Goal: Task Accomplishment & Management: Manage account settings

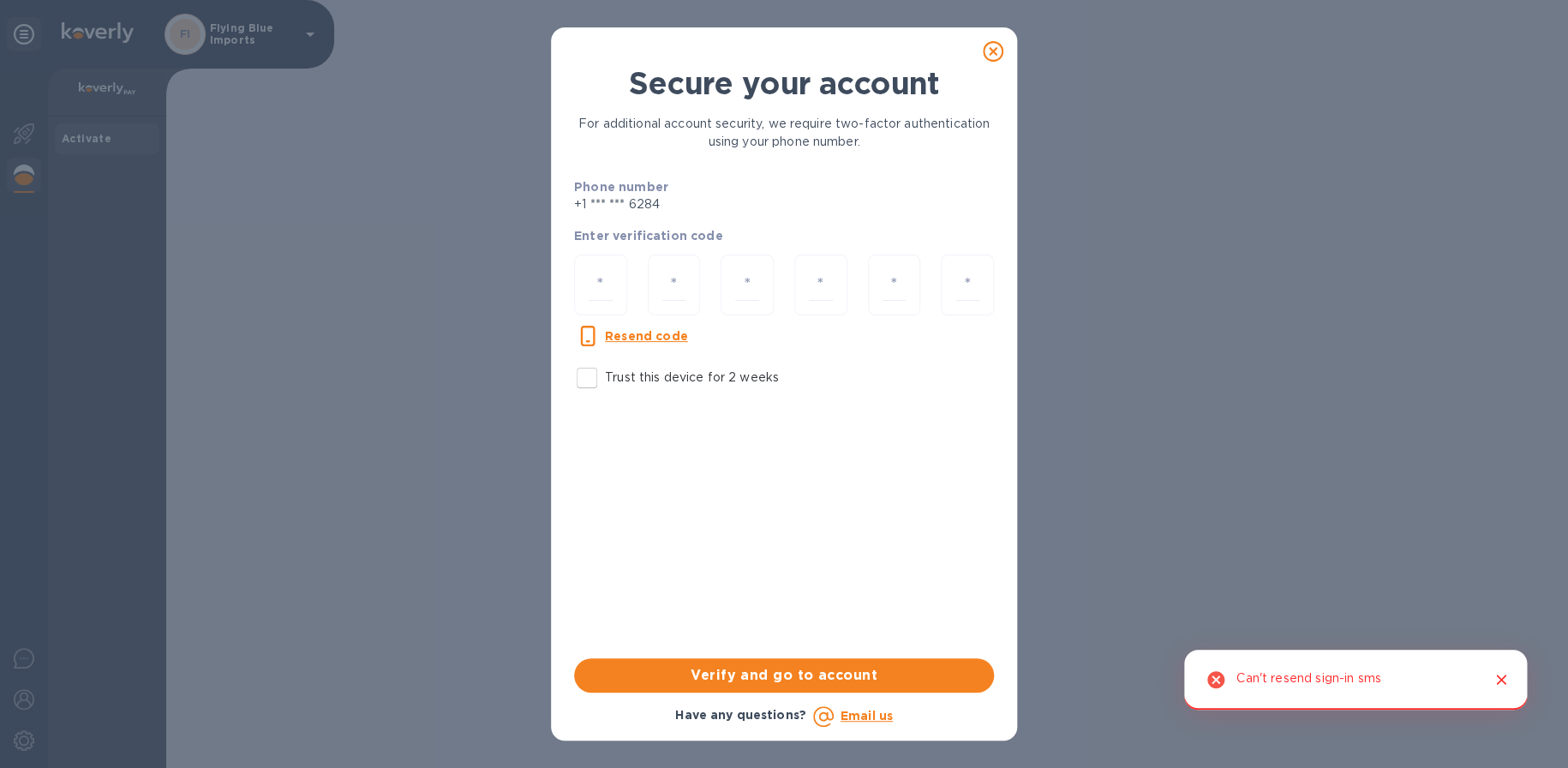
click at [992, 54] on icon at bounding box center [993, 51] width 20 height 20
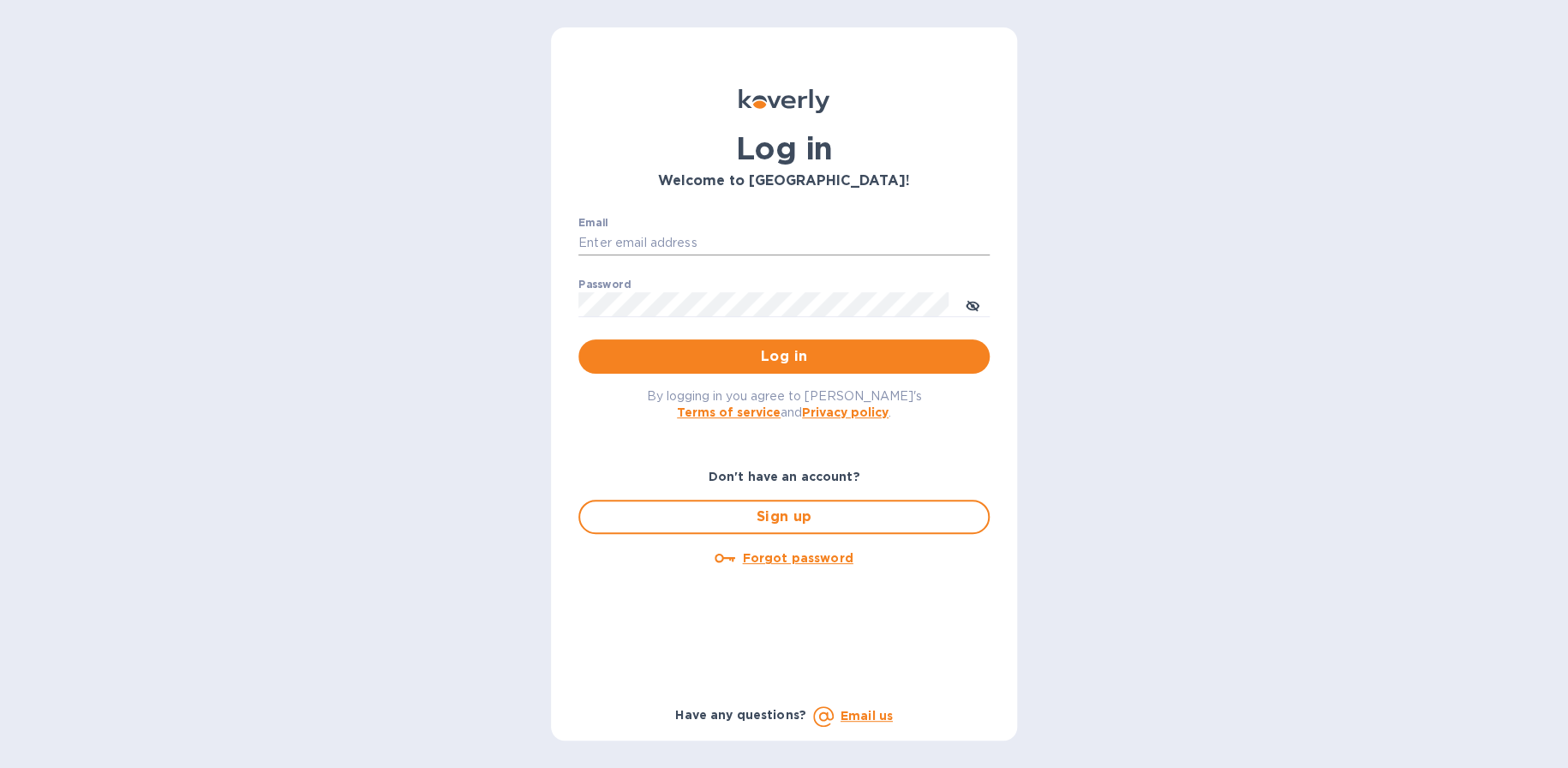
click at [727, 235] on input "Email" at bounding box center [784, 243] width 411 height 25
type input "mnelms@proteafinancial.com"
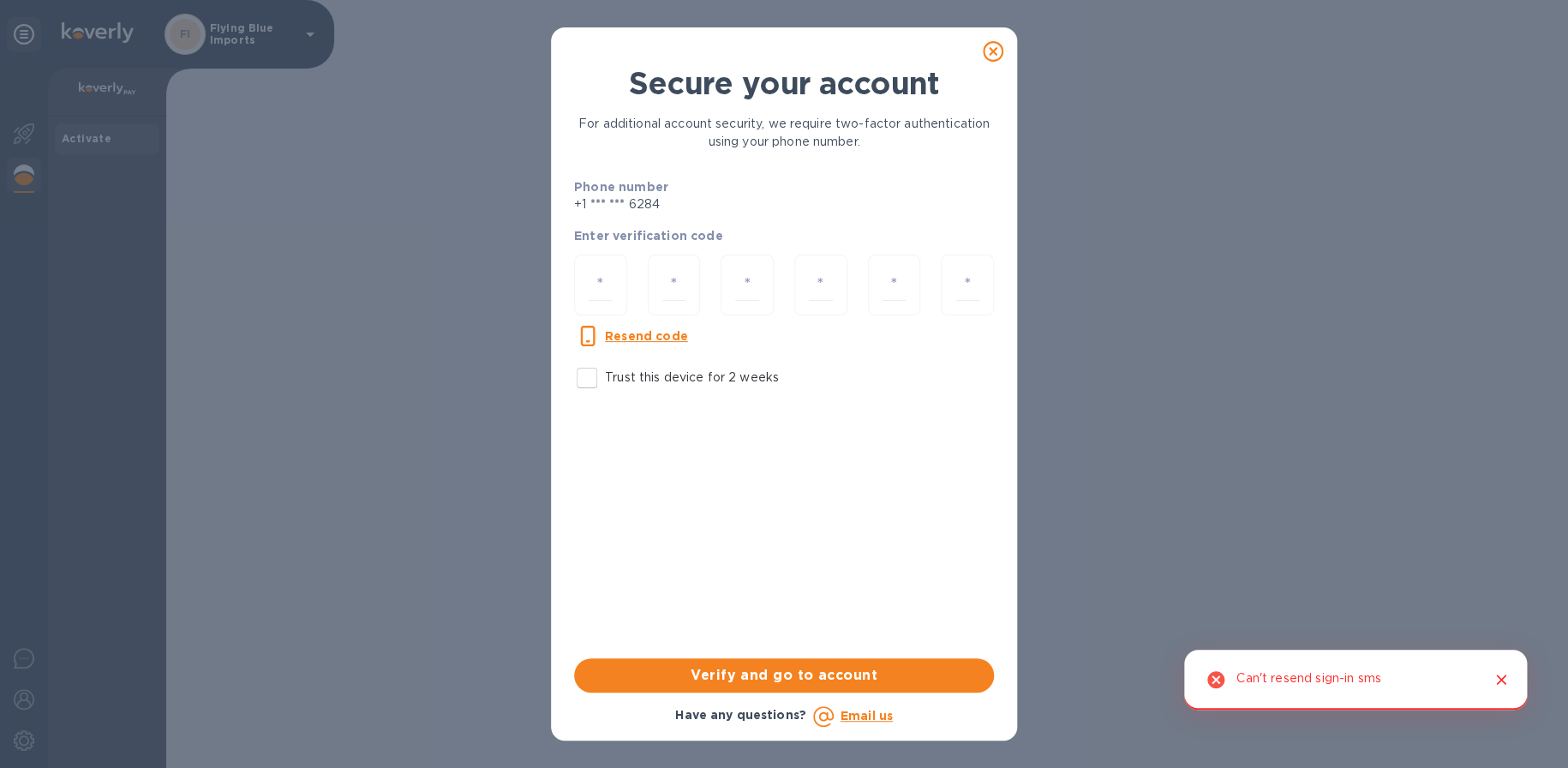
click at [1500, 681] on icon "Close" at bounding box center [1501, 680] width 18 height 18
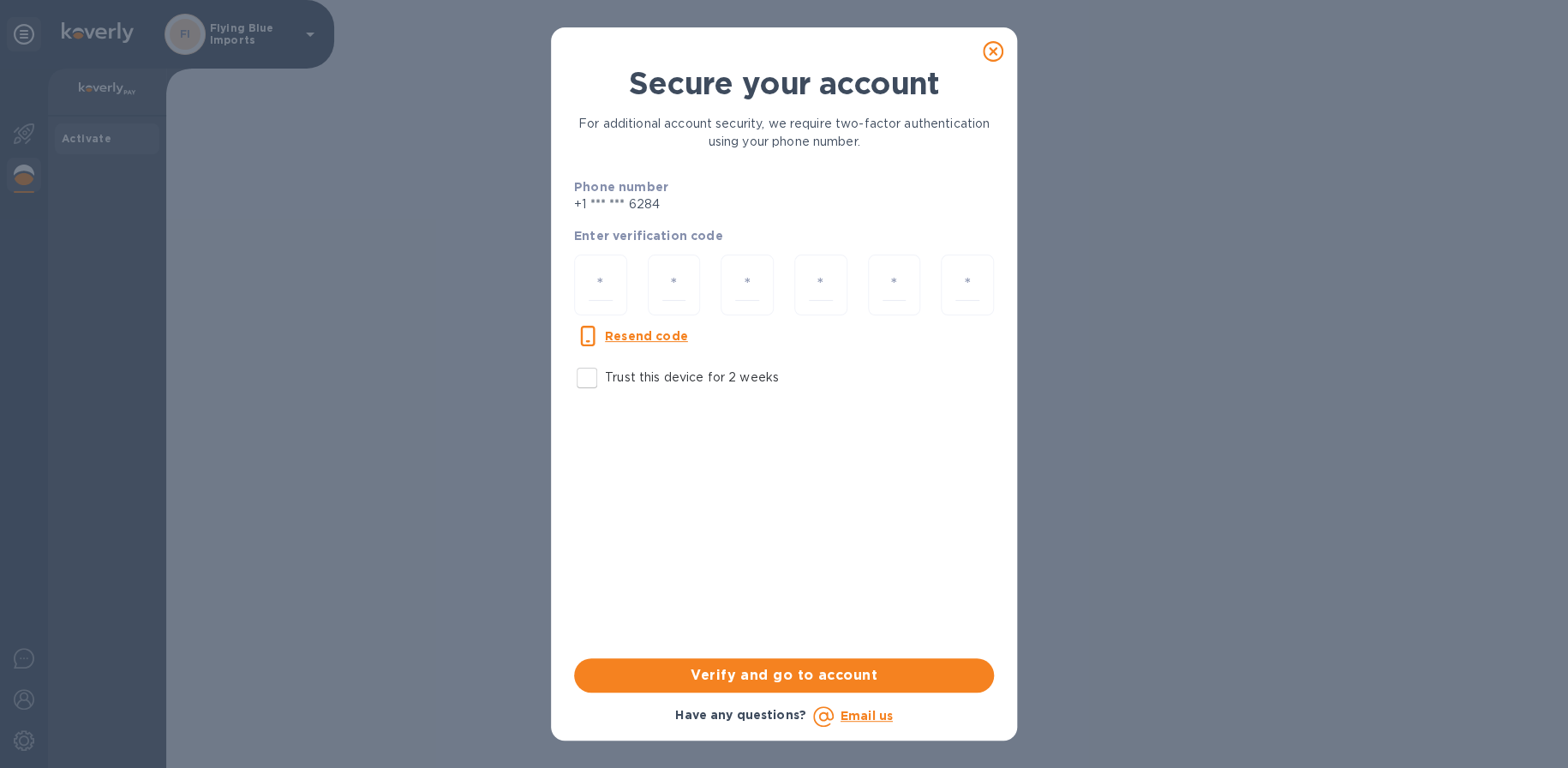
click at [590, 373] on input "Trust this device for 2 weeks" at bounding box center [587, 378] width 36 height 36
checkbox input "true"
click at [632, 336] on u "Resend code" at bounding box center [647, 337] width 83 height 14
click at [614, 265] on div at bounding box center [601, 285] width 53 height 61
paste input "5"
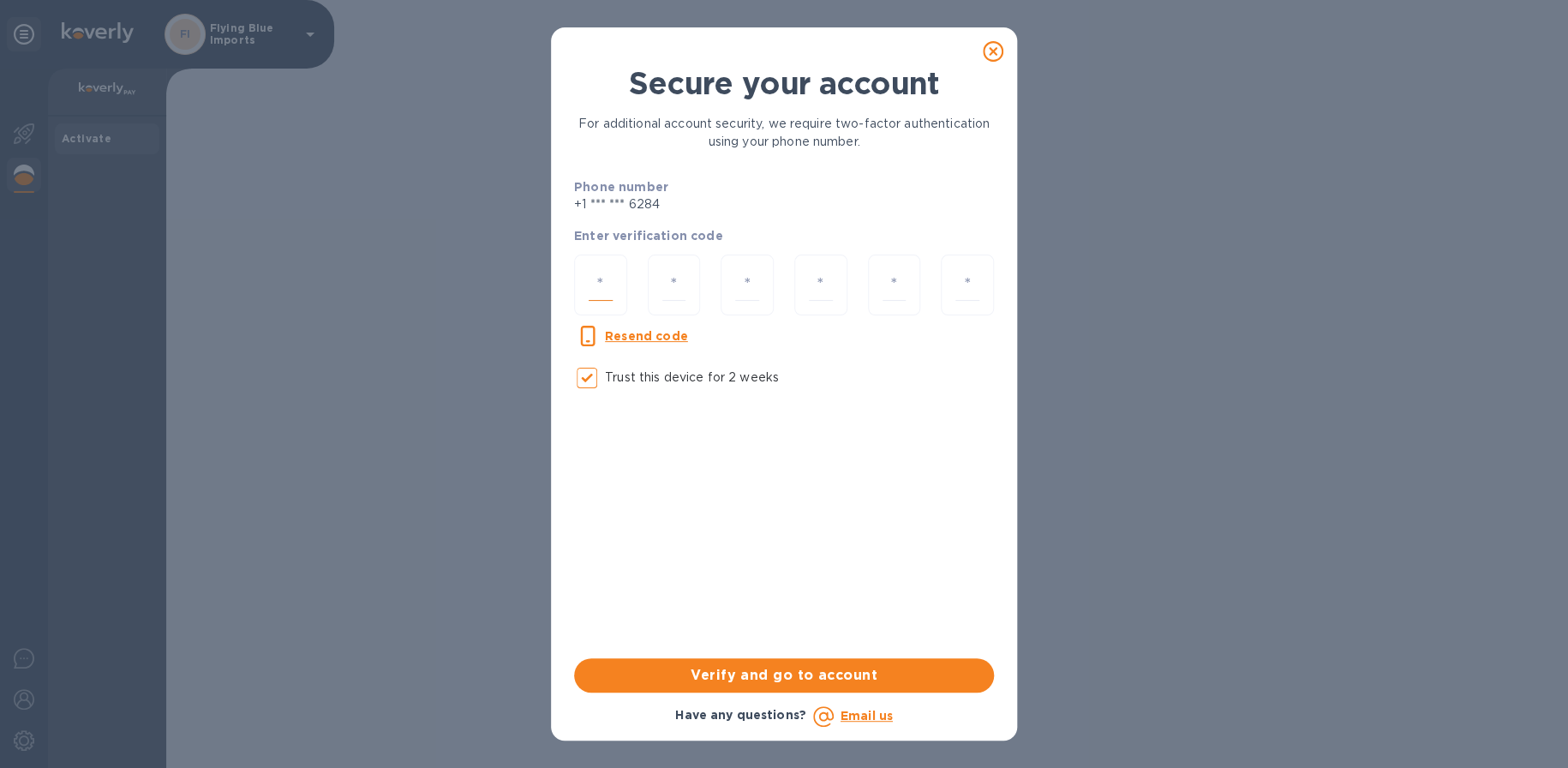
type input "5"
type input "3"
type input "8"
type input "6"
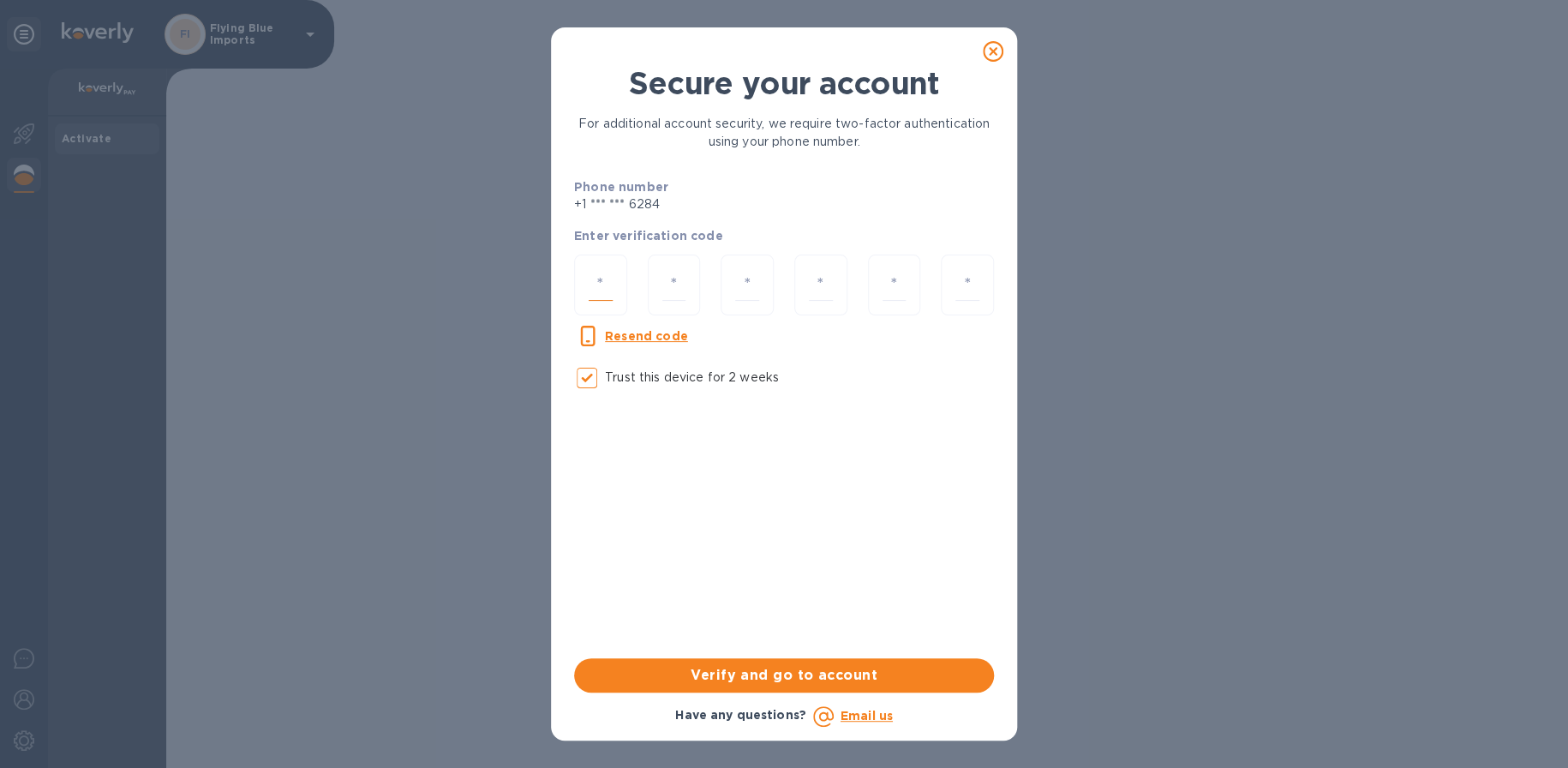
type input "4"
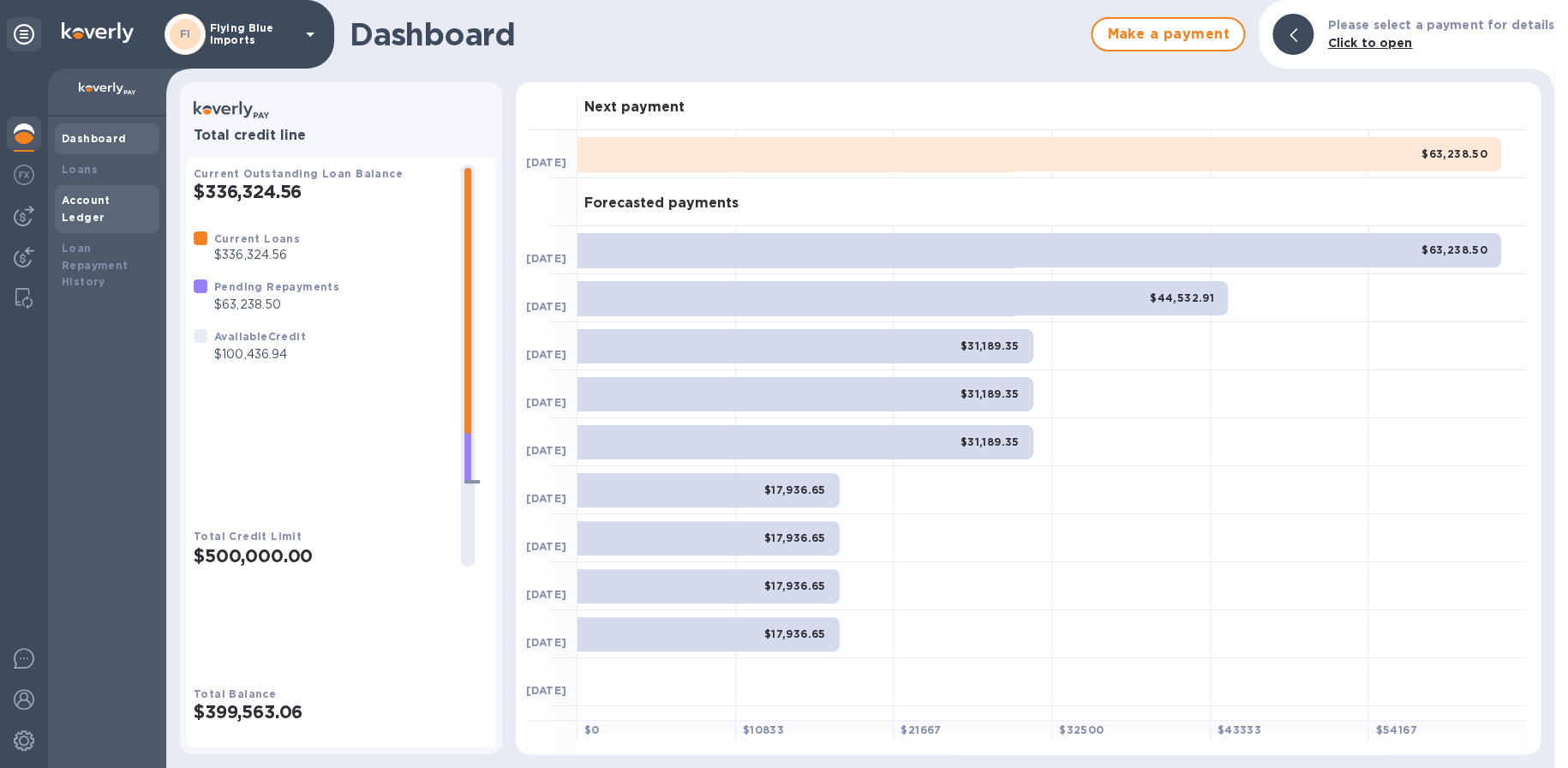
click at [87, 199] on b "Account Ledger" at bounding box center [86, 208] width 49 height 30
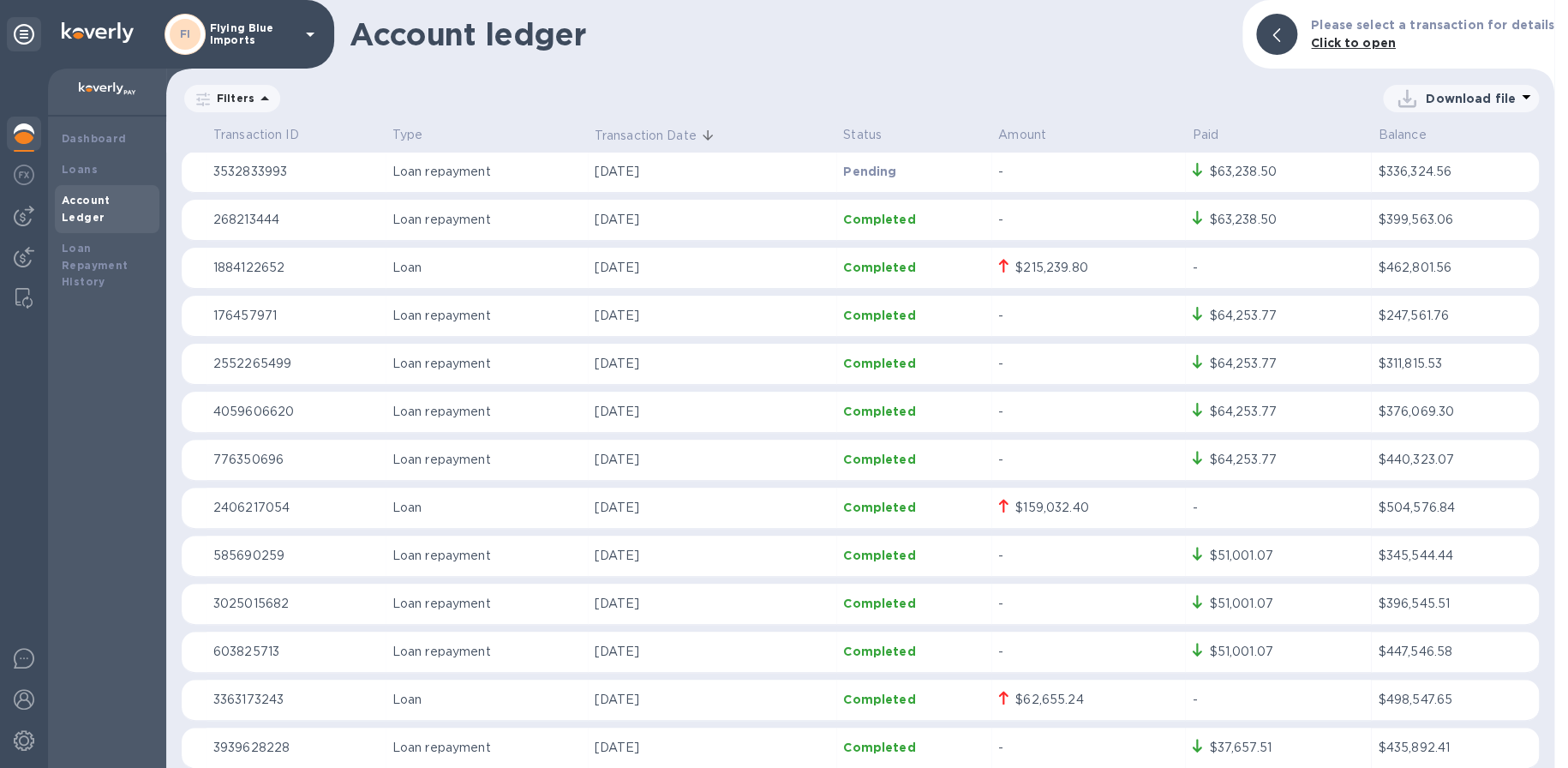
click at [196, 100] on icon at bounding box center [203, 99] width 14 height 14
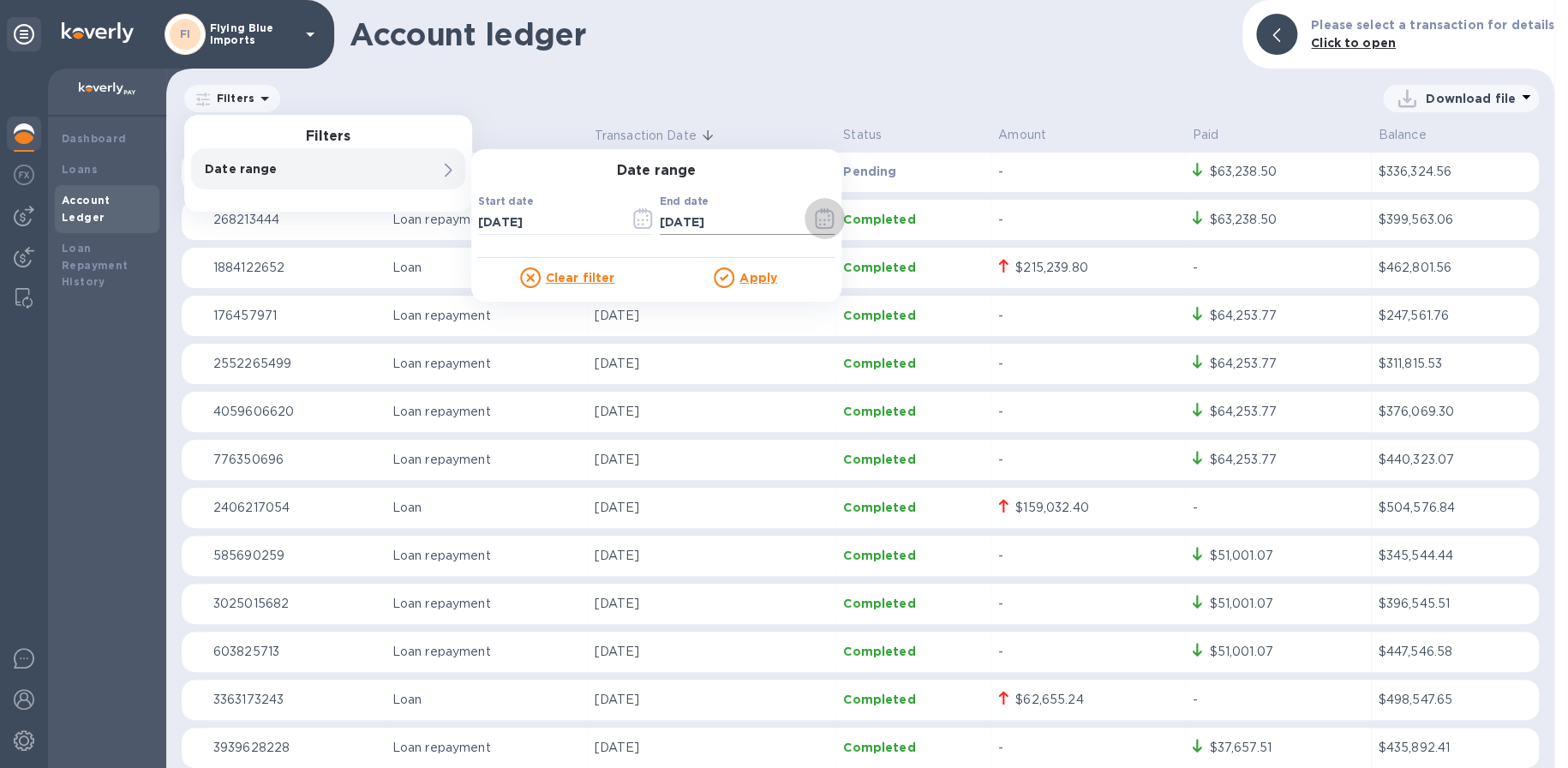
click at [828, 218] on icon "button" at bounding box center [825, 218] width 19 height 20
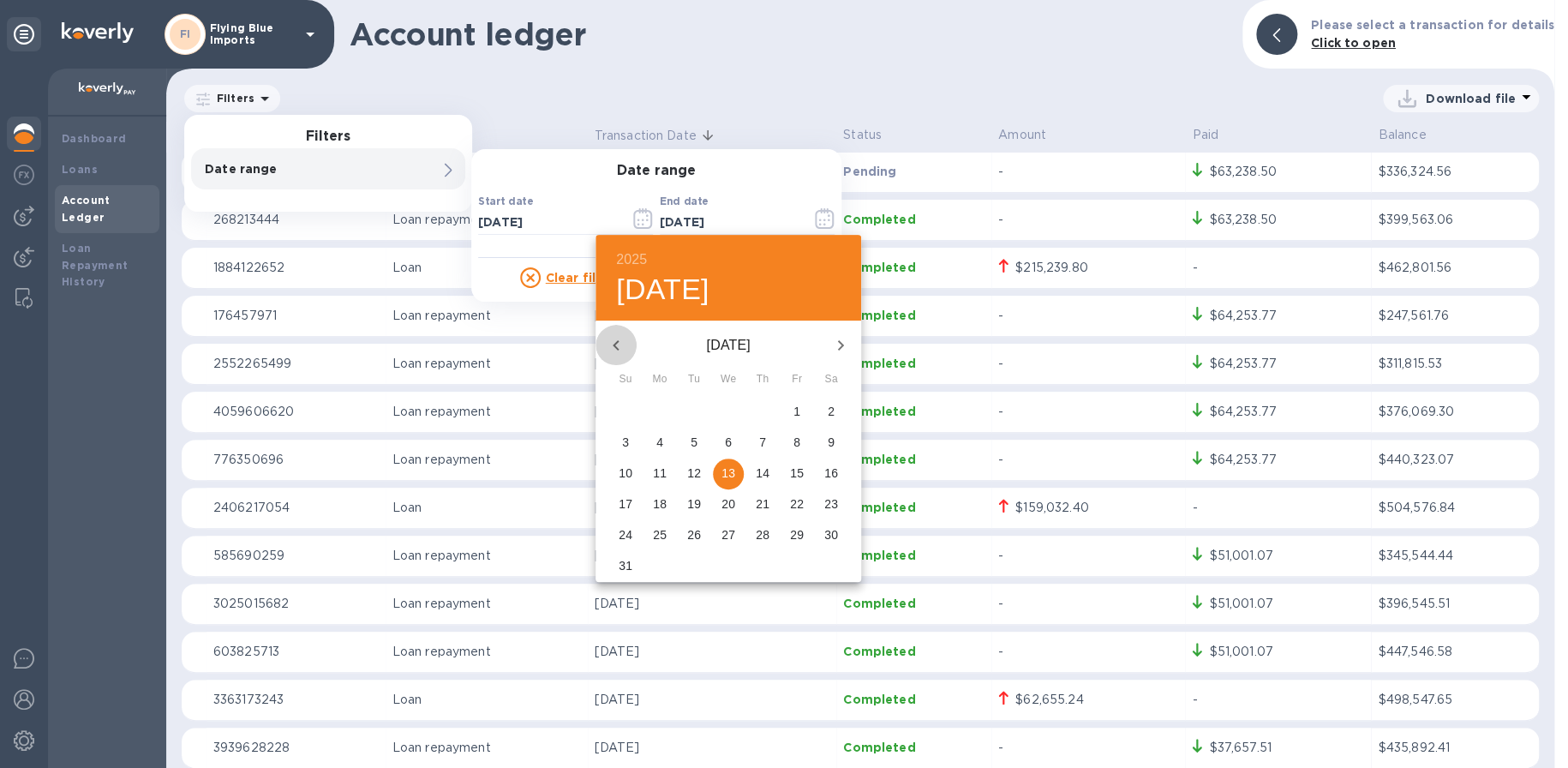
click at [613, 337] on icon "button" at bounding box center [616, 344] width 20 height 20
click at [618, 342] on icon "button" at bounding box center [616, 344] width 20 height 20
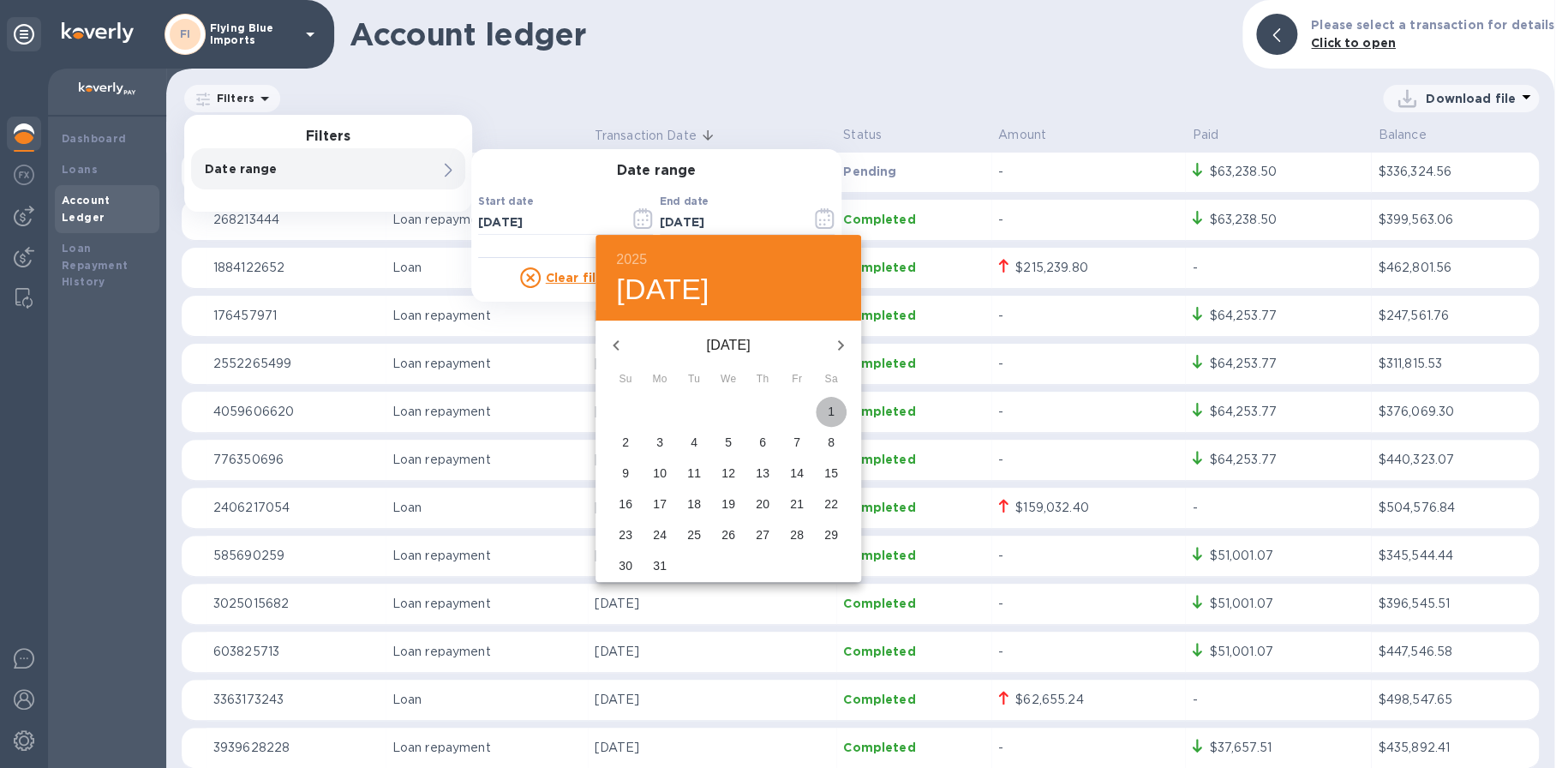
click at [835, 402] on button "1" at bounding box center [831, 412] width 31 height 31
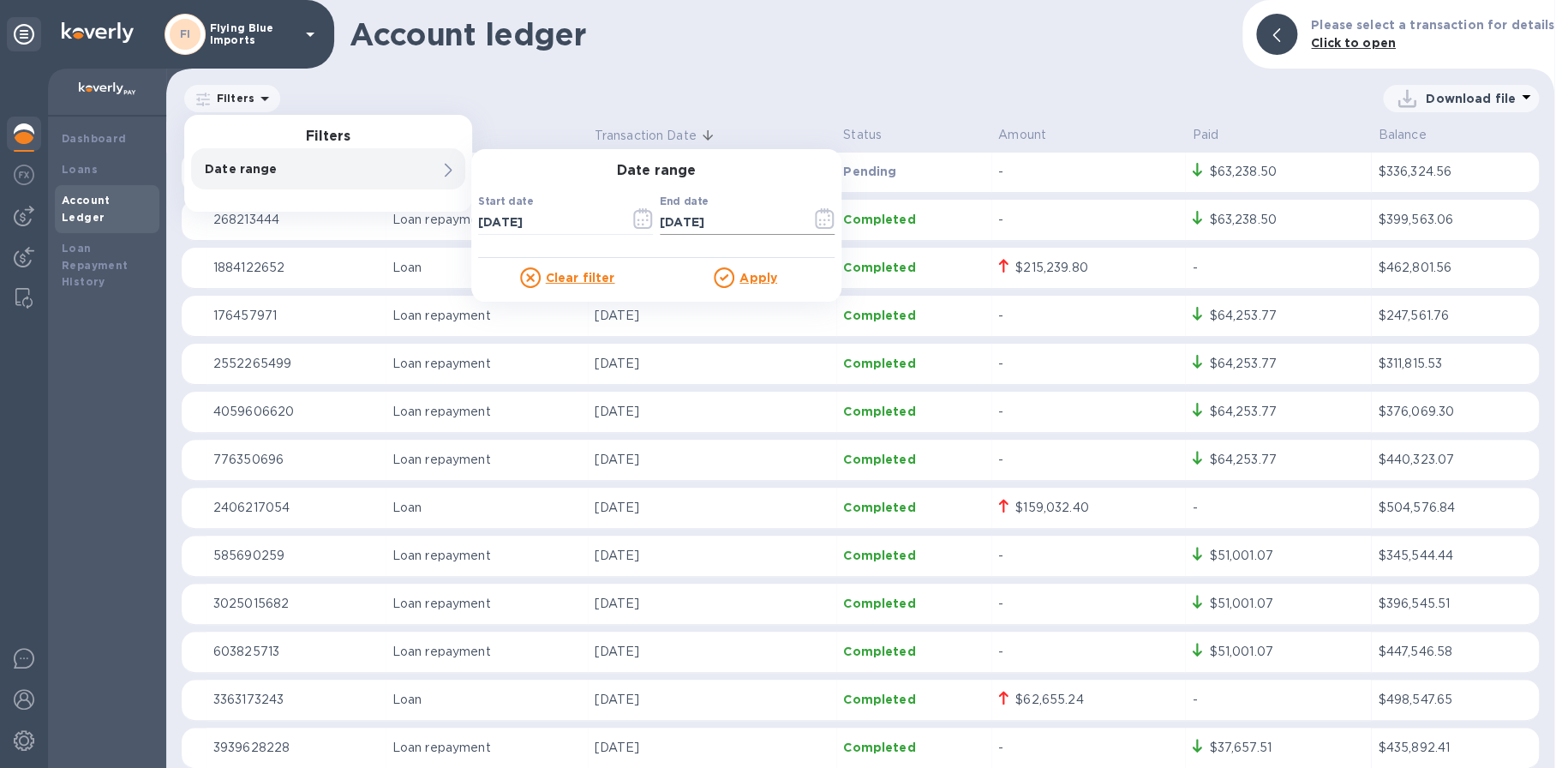
click at [821, 215] on icon "button" at bounding box center [825, 218] width 19 height 20
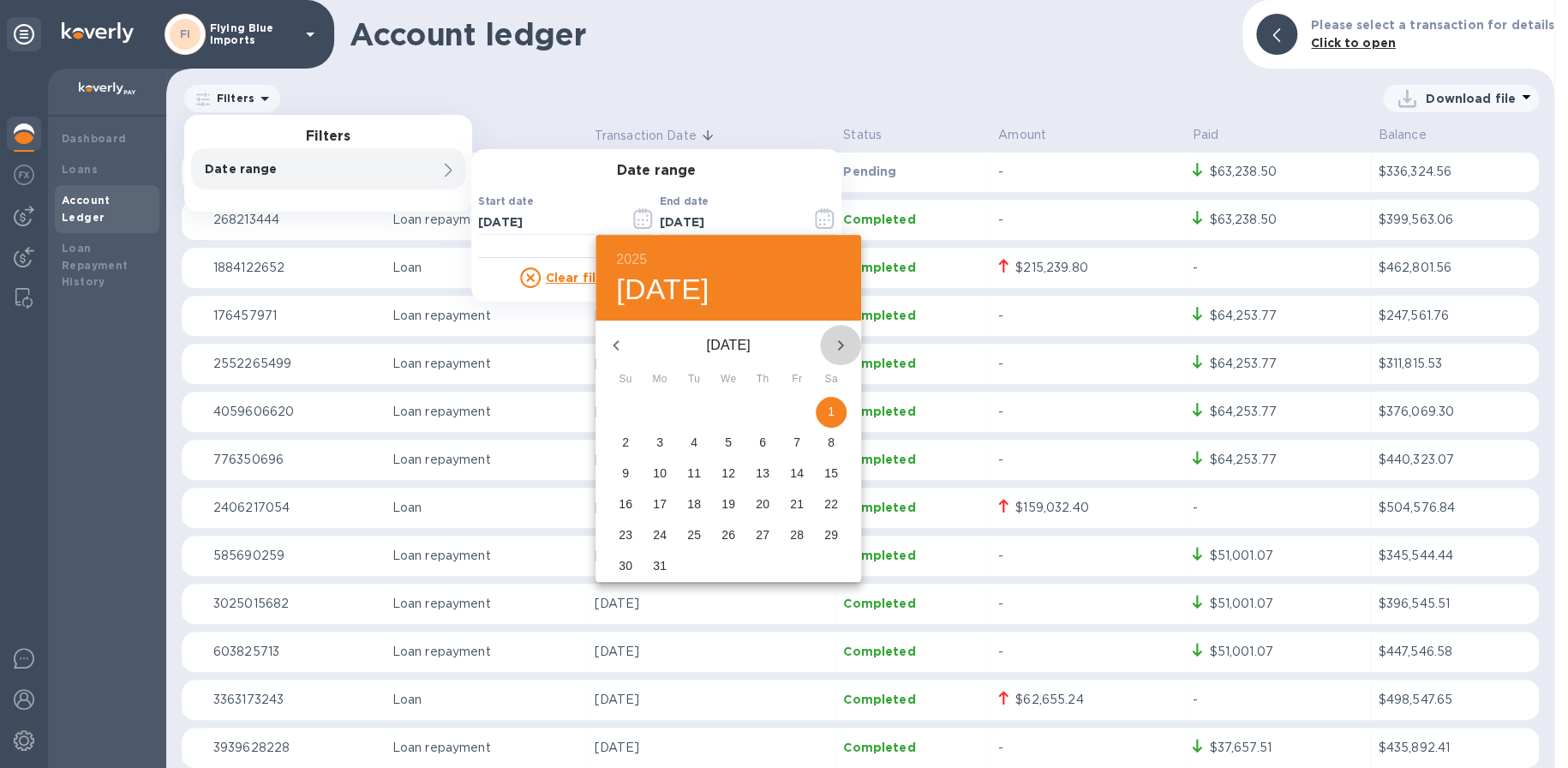
click at [842, 347] on icon "button" at bounding box center [840, 344] width 20 height 20
click at [842, 346] on icon "button" at bounding box center [841, 345] width 6 height 11
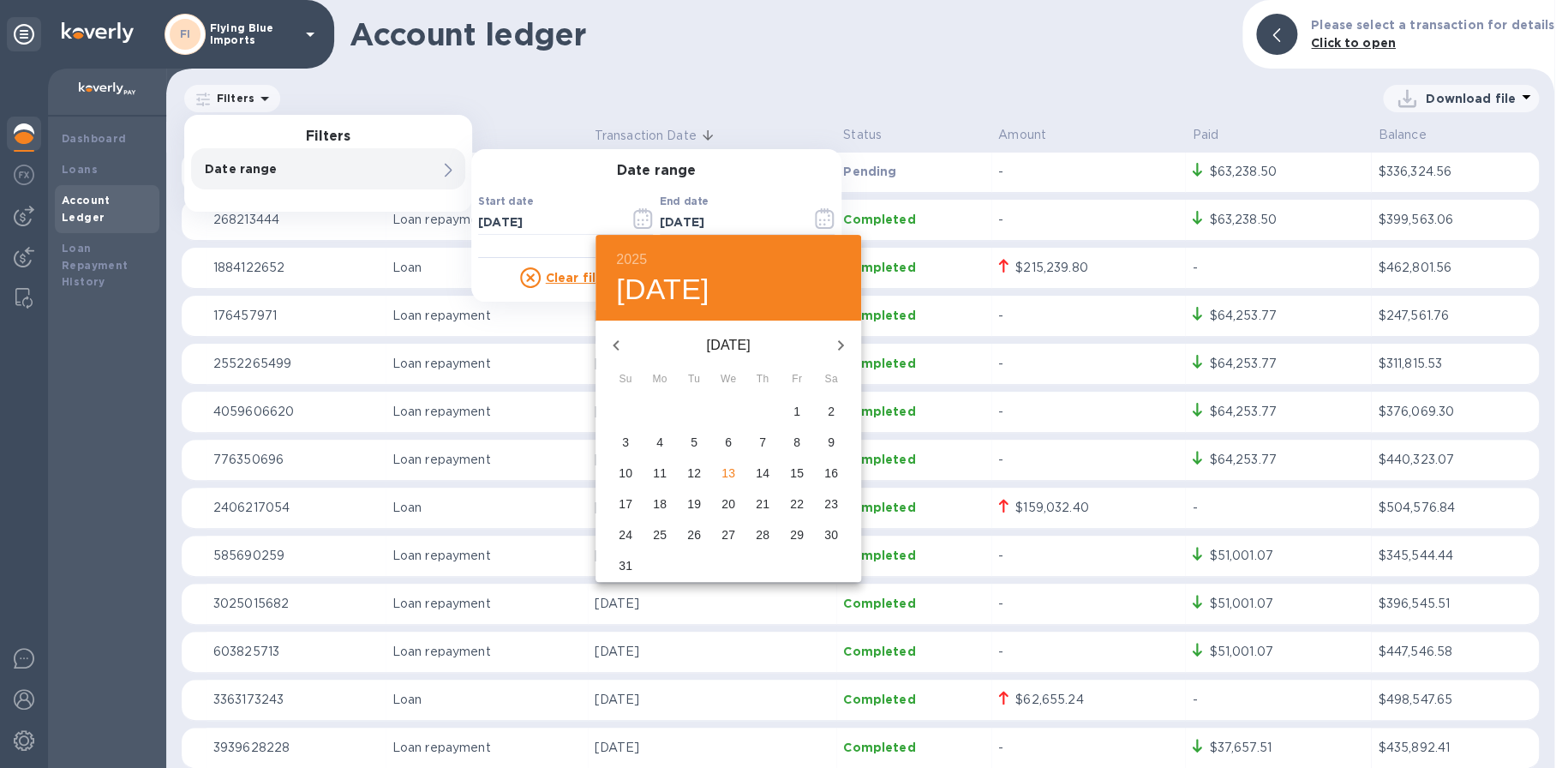
click at [733, 472] on p "13" at bounding box center [728, 474] width 14 height 18
type input "[DATE]"
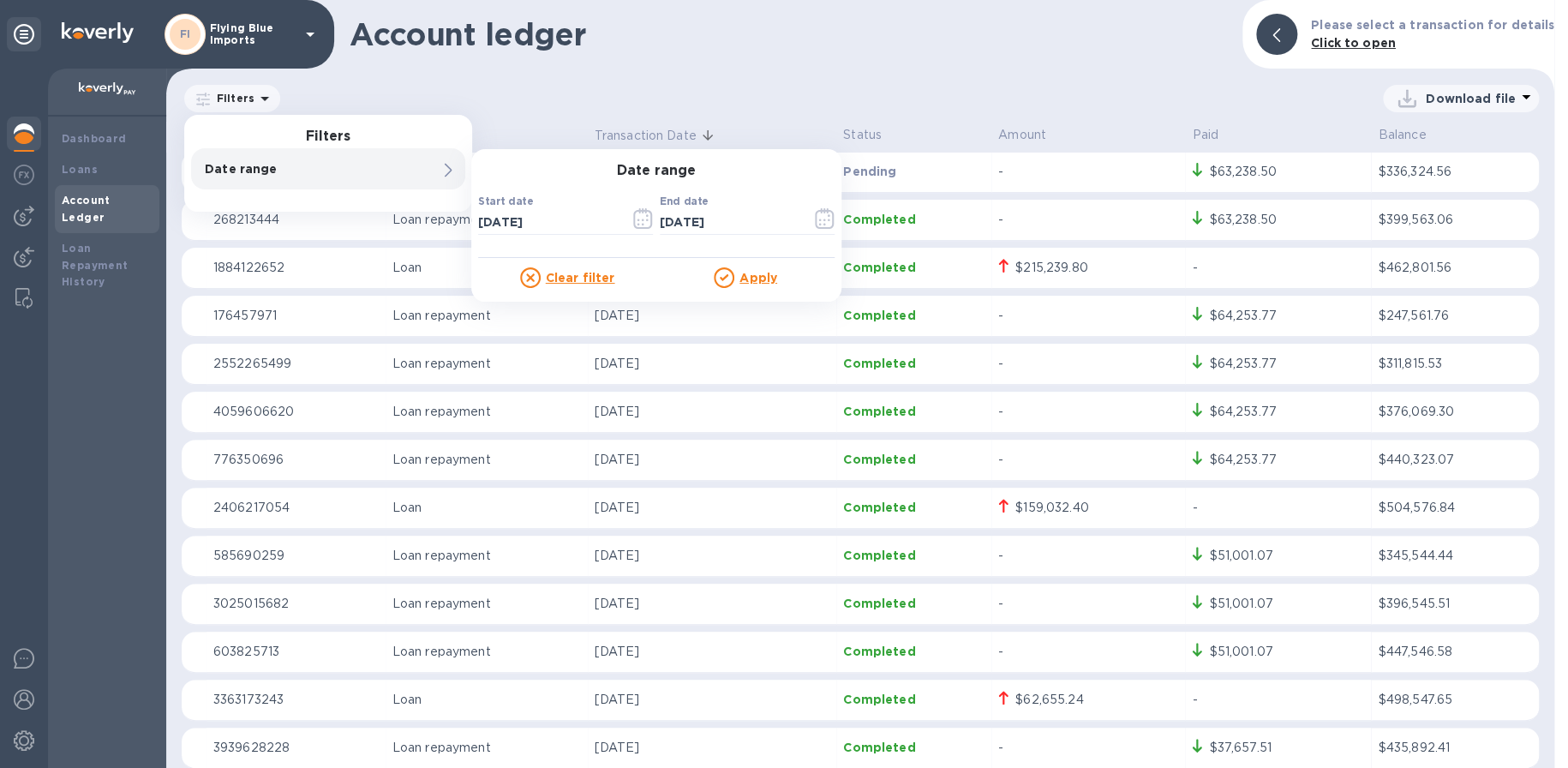
click at [762, 282] on u "Apply" at bounding box center [758, 278] width 38 height 14
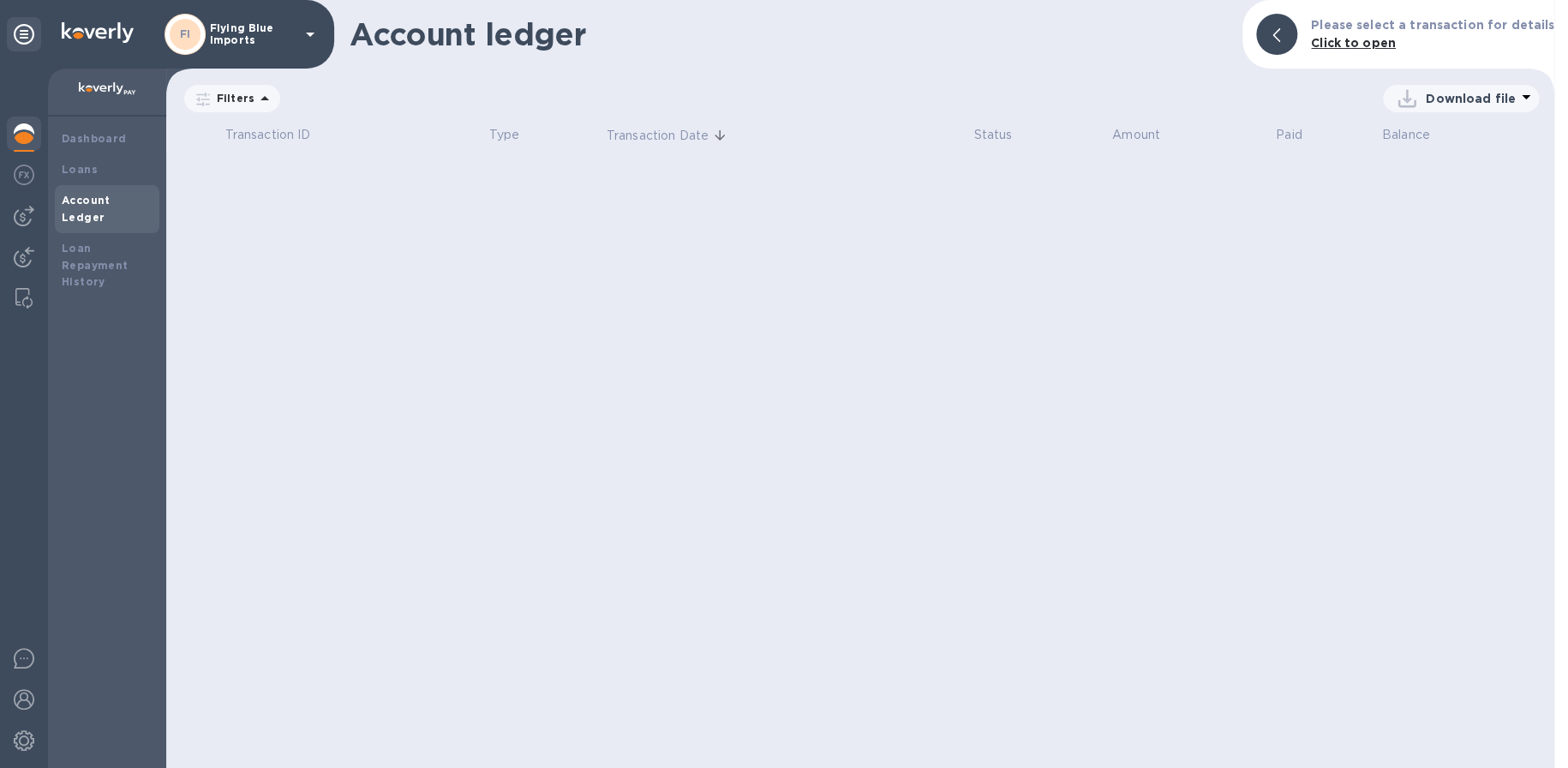
click at [1430, 96] on p "Download file" at bounding box center [1470, 98] width 90 height 18
click at [1430, 140] on li "XLSX file" at bounding box center [1462, 140] width 117 height 48
click at [217, 88] on div "Filters" at bounding box center [232, 98] width 96 height 27
click at [259, 106] on icon at bounding box center [264, 98] width 20 height 20
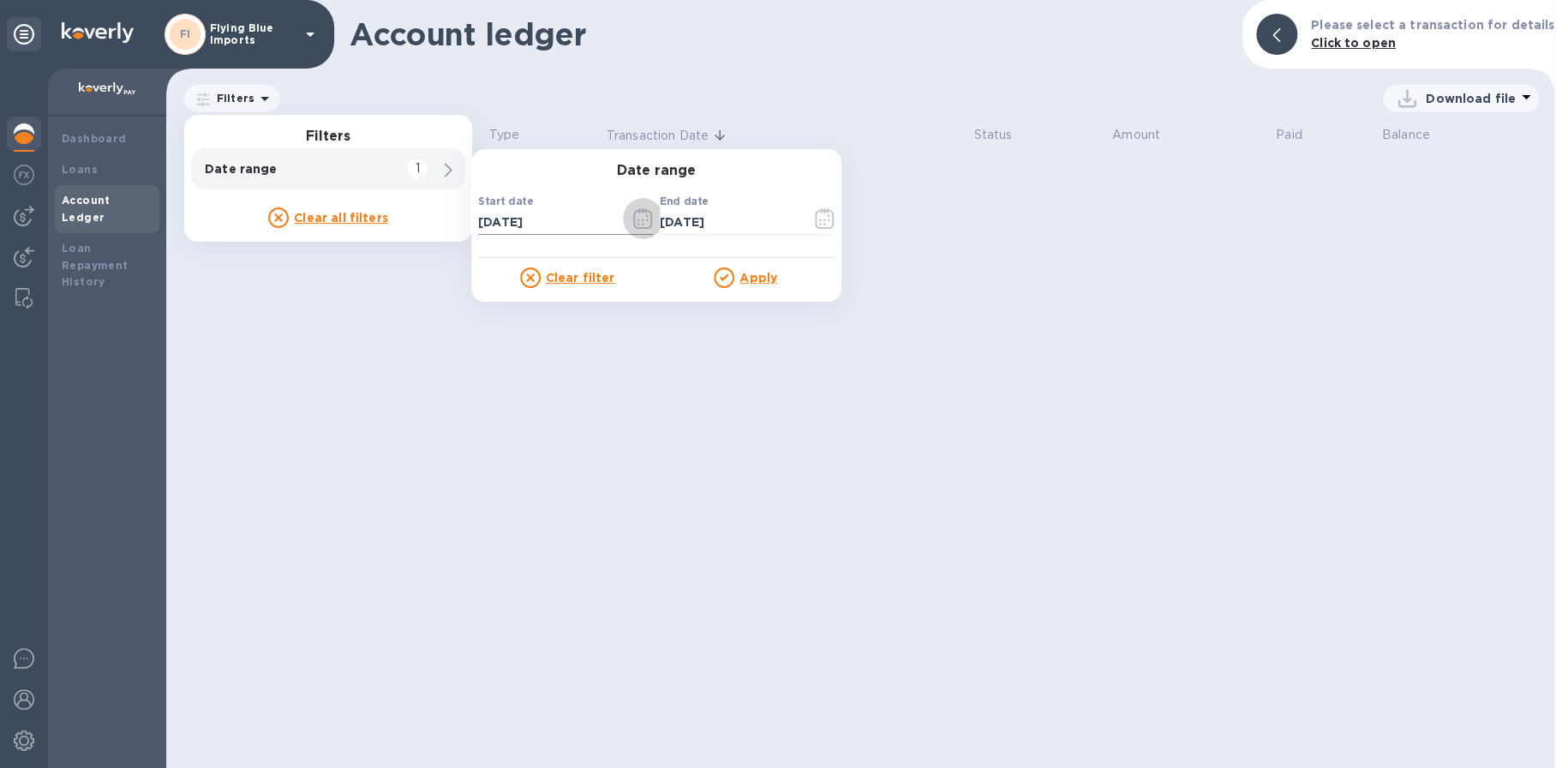
click at [647, 220] on icon "button" at bounding box center [647, 220] width 3 height 3
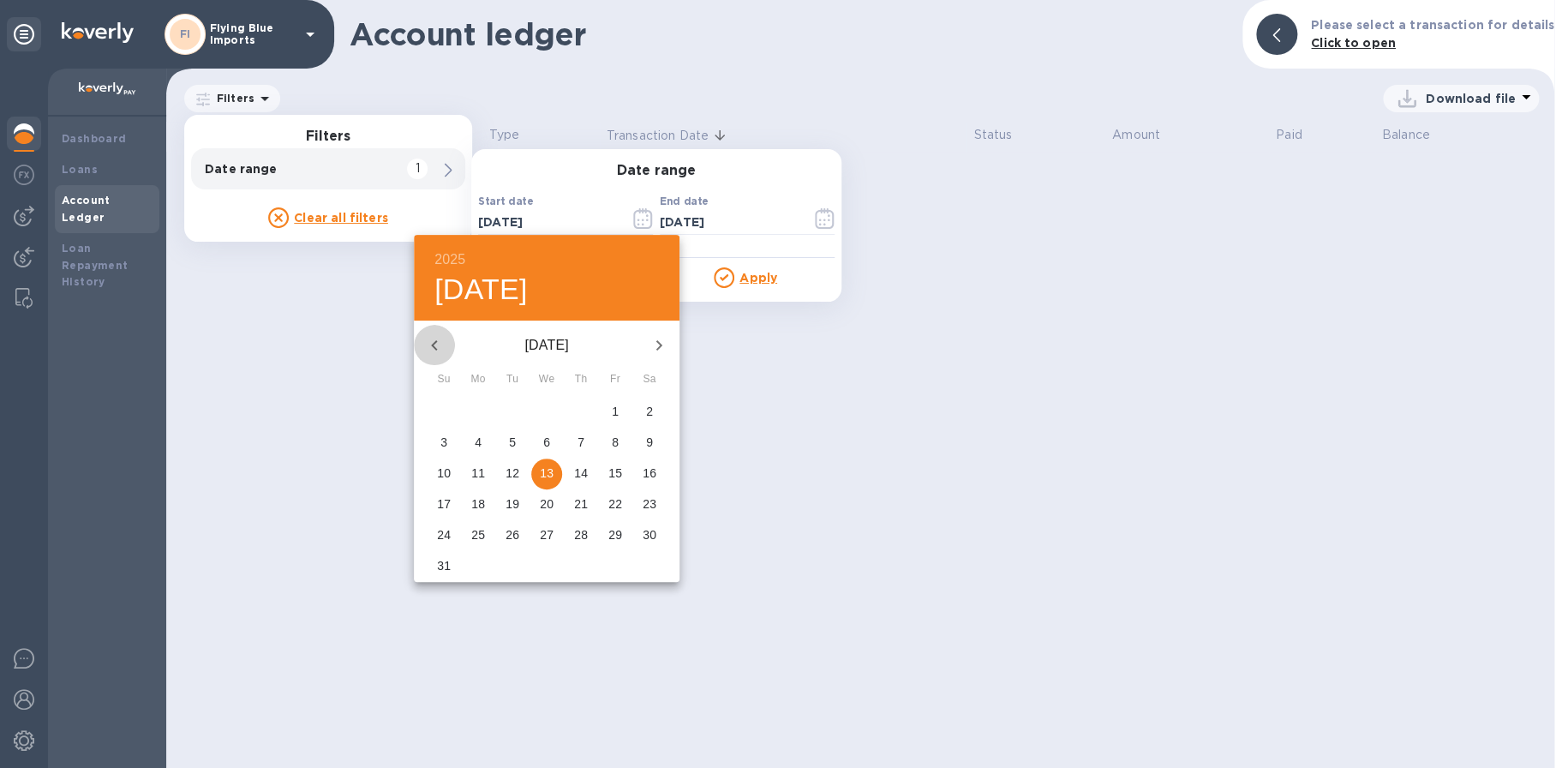
click at [431, 345] on icon "button" at bounding box center [434, 344] width 20 height 20
click at [431, 346] on icon "button" at bounding box center [434, 344] width 20 height 20
click at [509, 405] on p "1" at bounding box center [512, 411] width 7 height 18
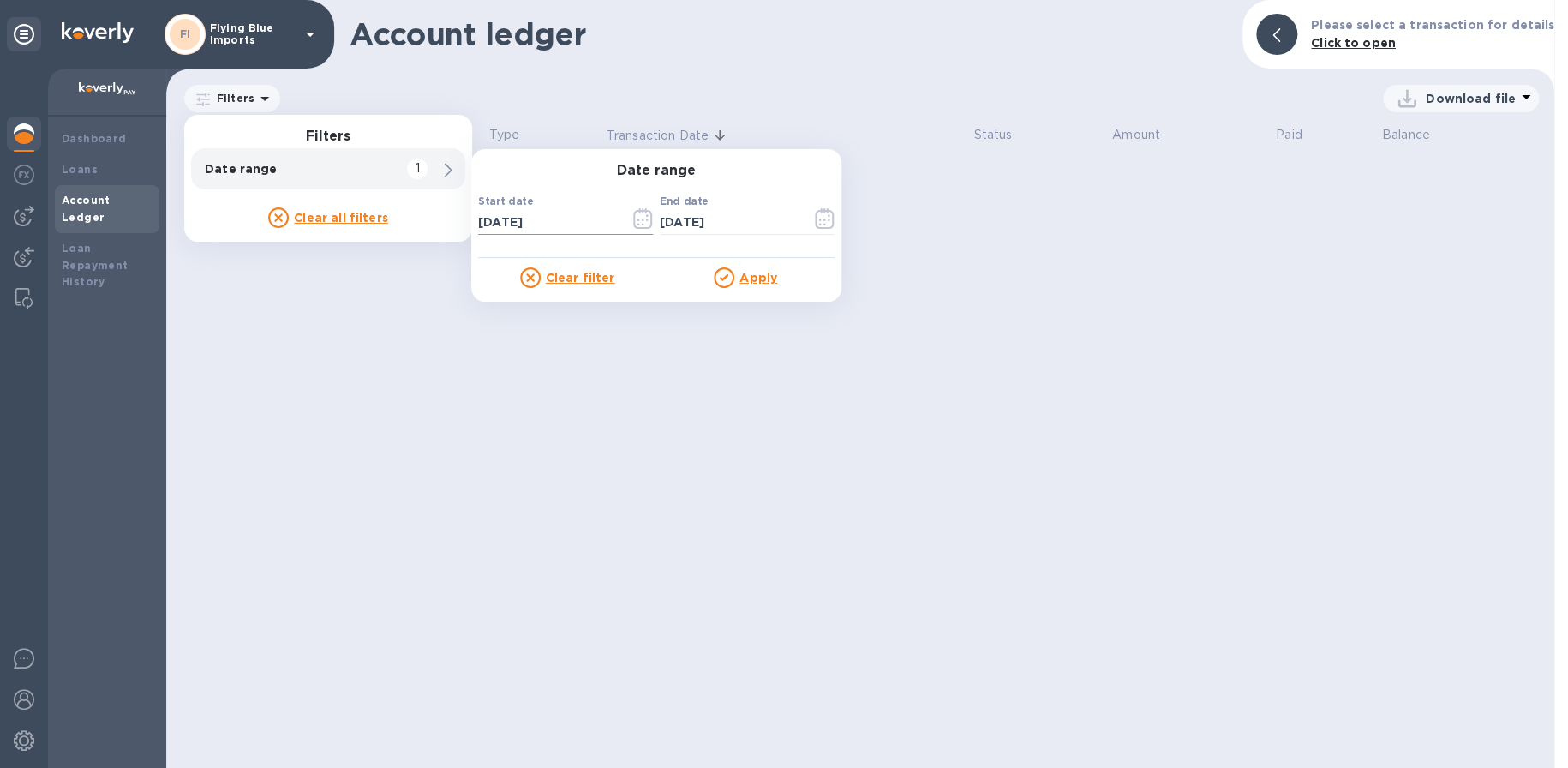
click at [638, 214] on icon "button" at bounding box center [643, 218] width 19 height 20
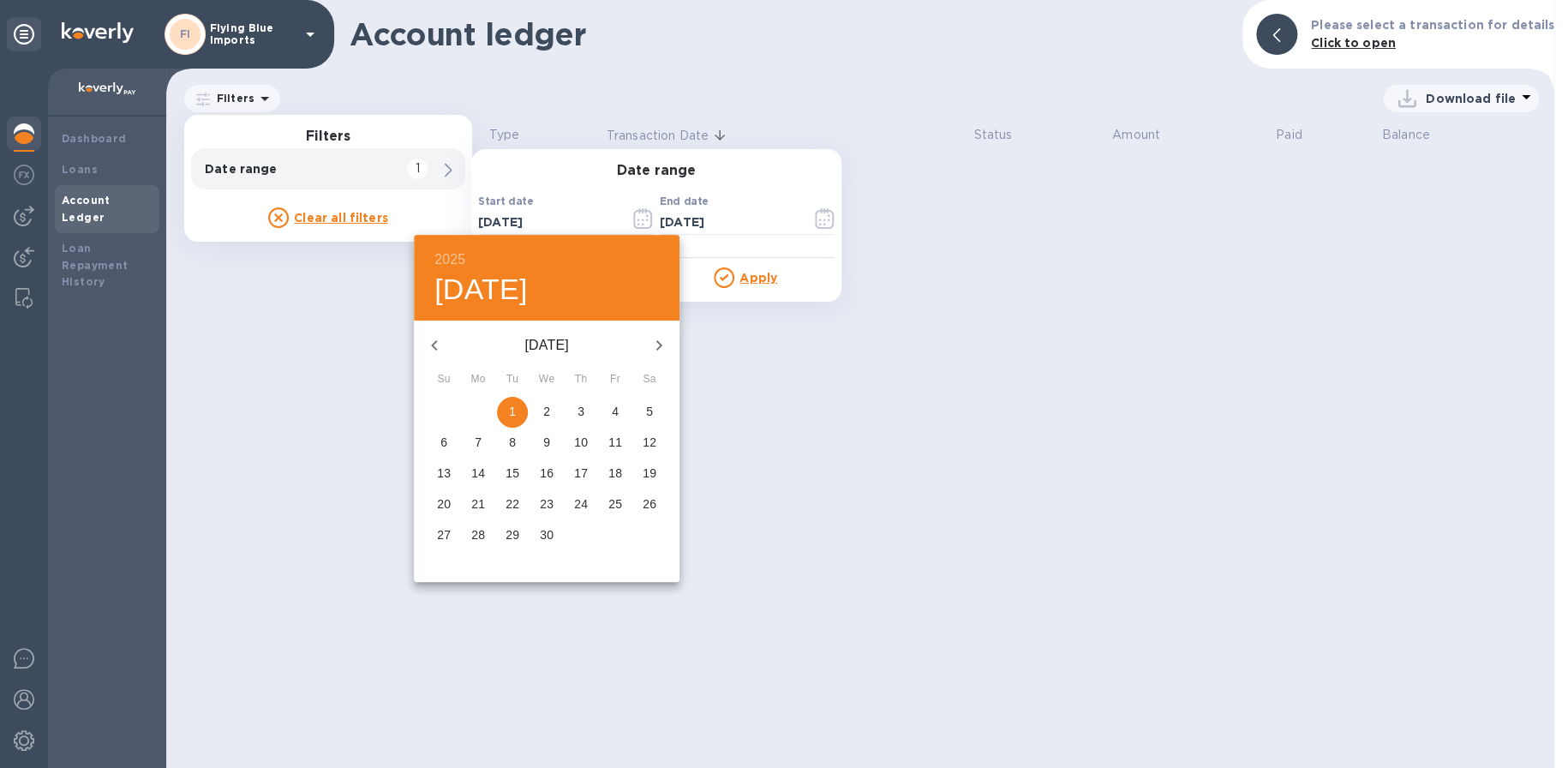
click at [431, 340] on icon "button" at bounding box center [434, 344] width 20 height 20
click at [430, 341] on icon "button" at bounding box center [434, 344] width 20 height 20
click at [554, 407] on span "1" at bounding box center [546, 411] width 31 height 18
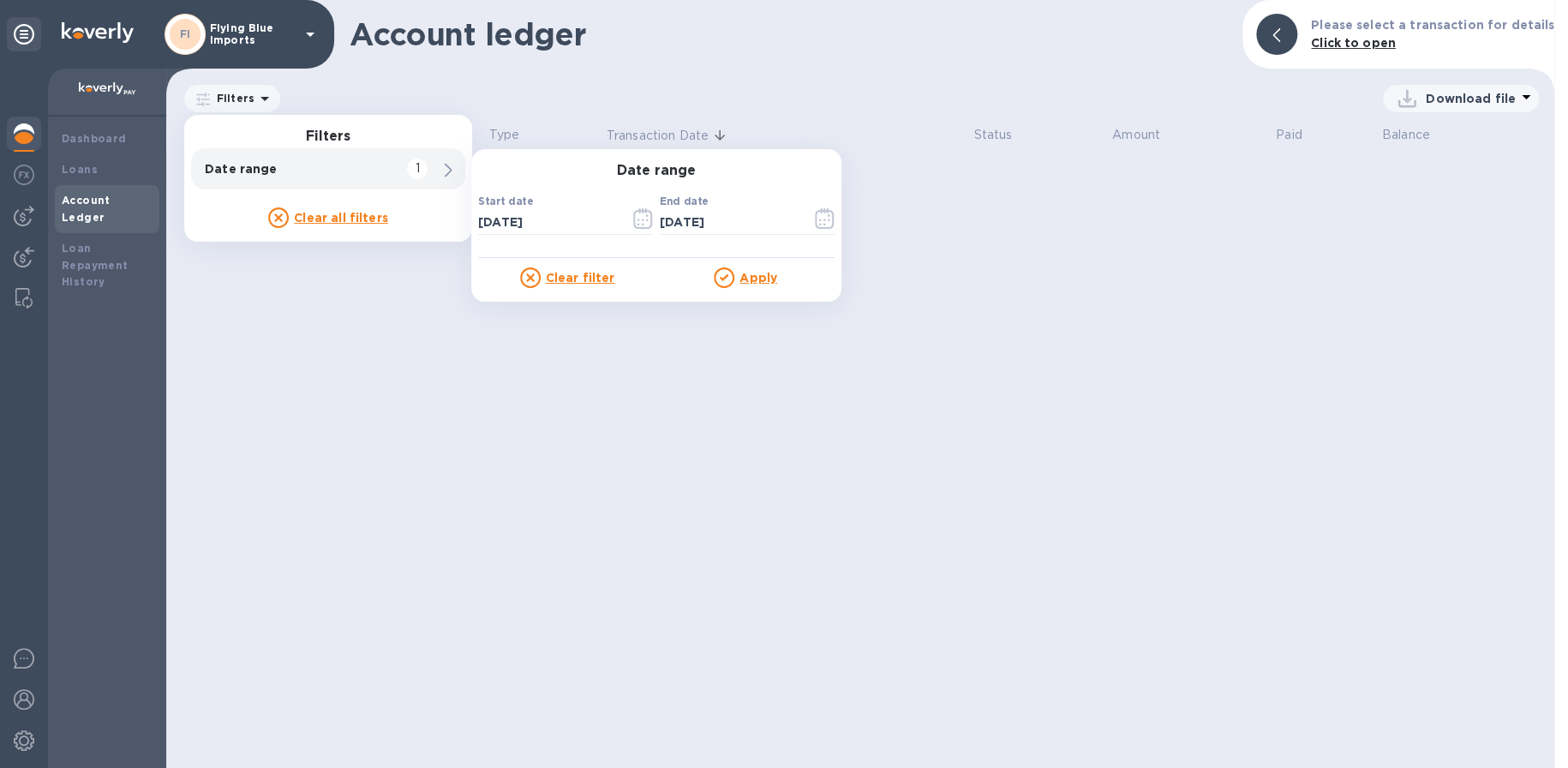
type input "[DATE]"
click at [743, 277] on u "Apply" at bounding box center [758, 278] width 38 height 14
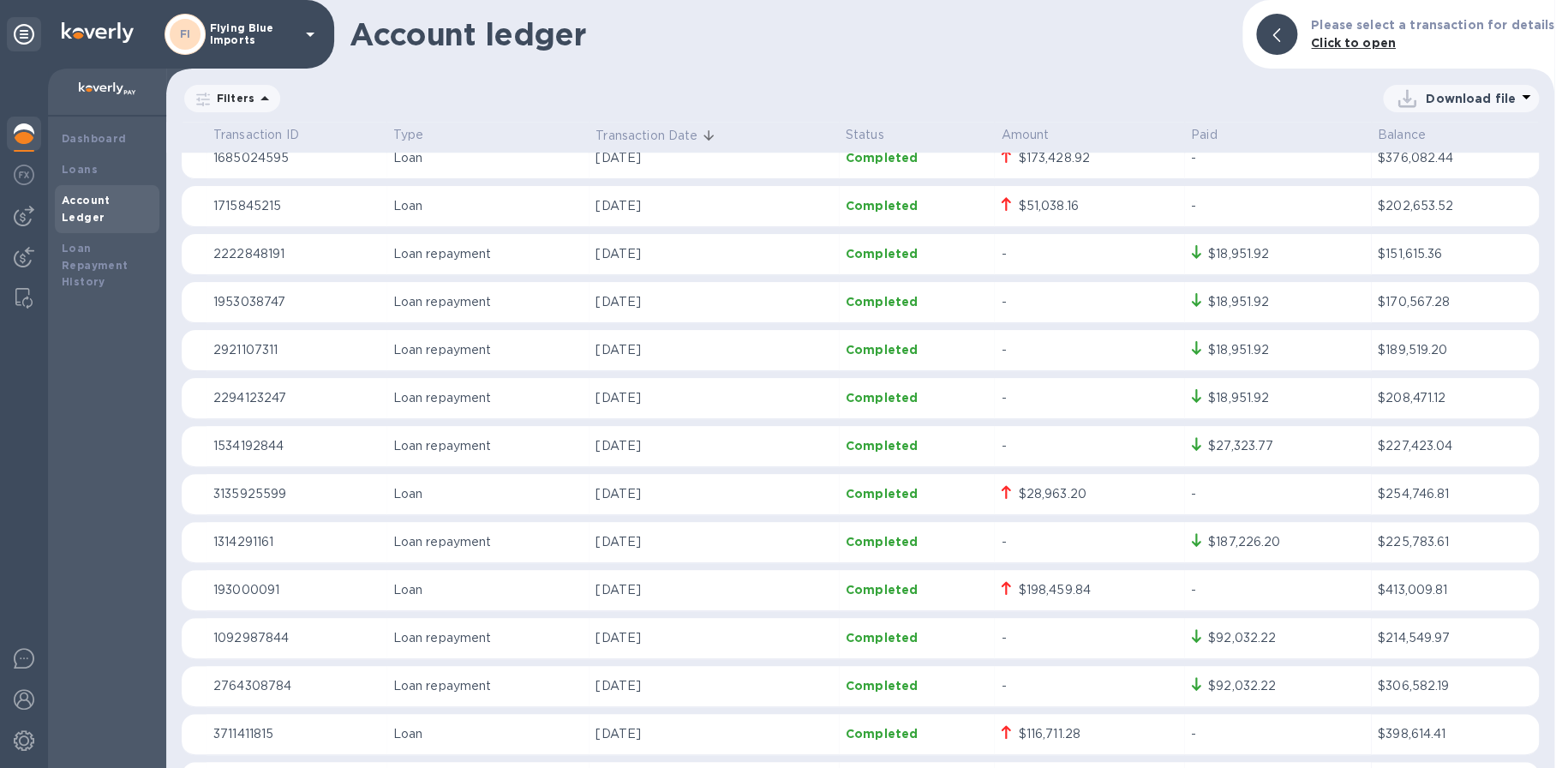
scroll to position [600, 0]
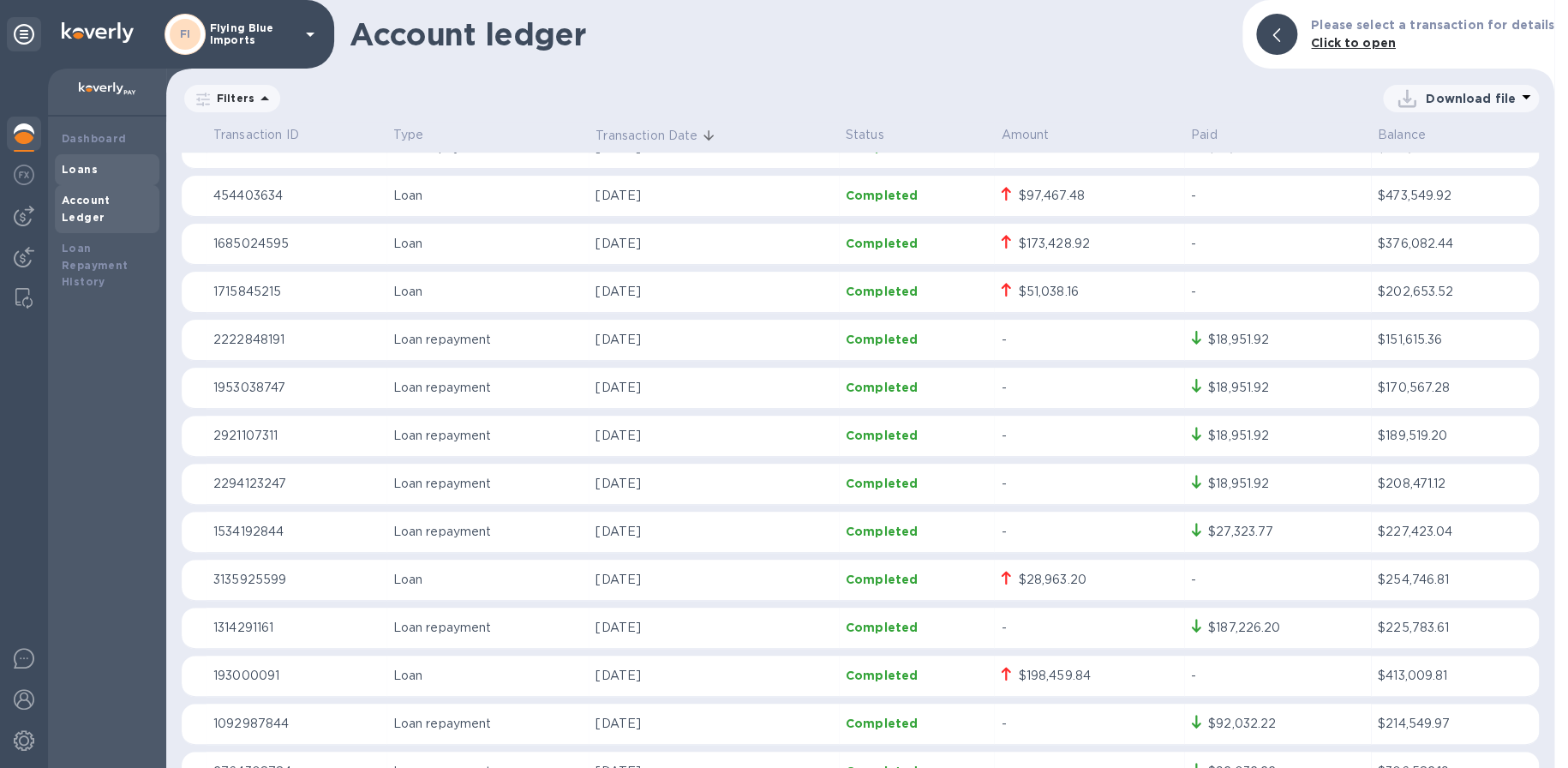
click at [90, 163] on b "Loans" at bounding box center [79, 169] width 36 height 13
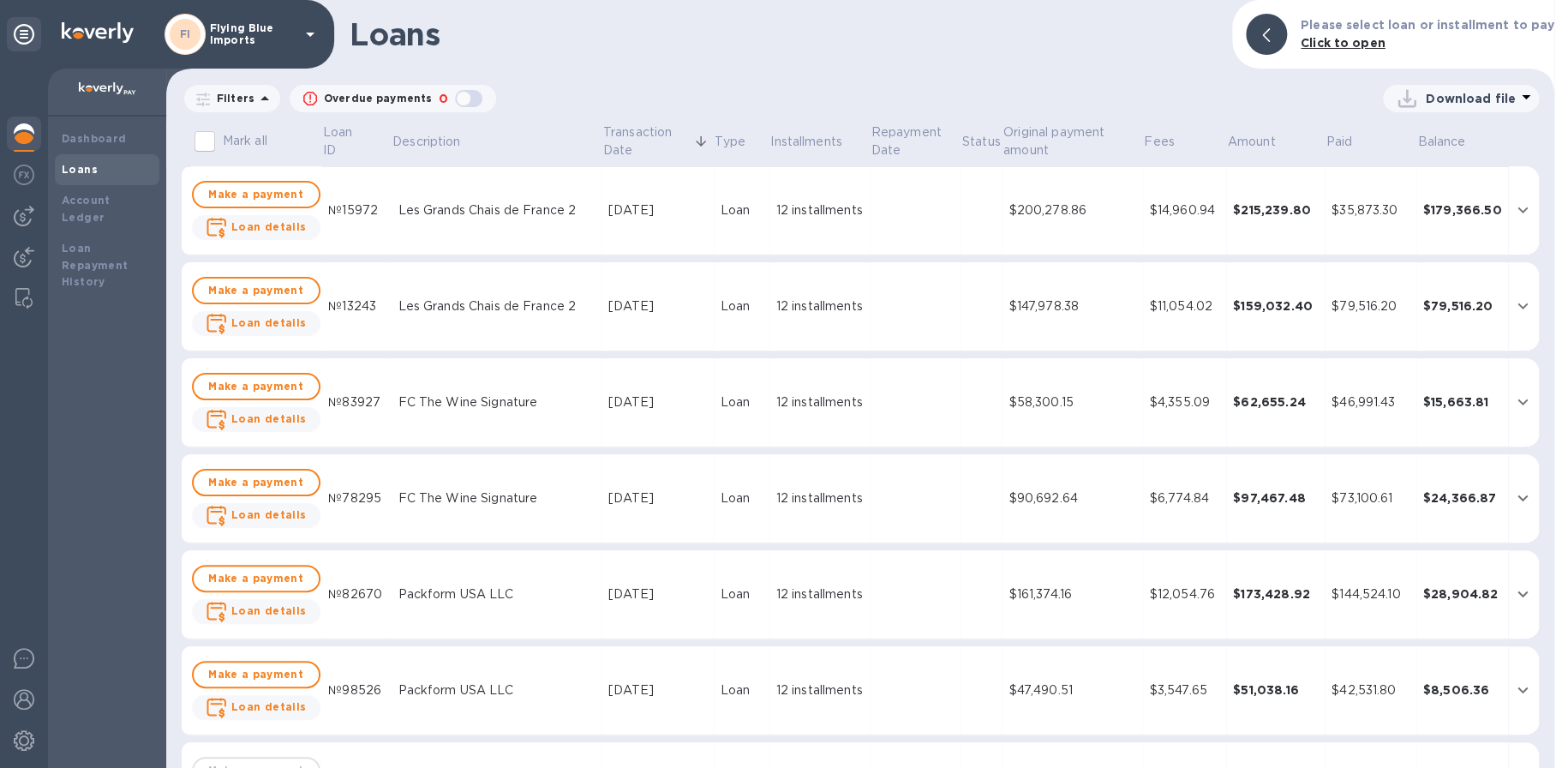
click at [234, 101] on p "Filters" at bounding box center [232, 98] width 45 height 15
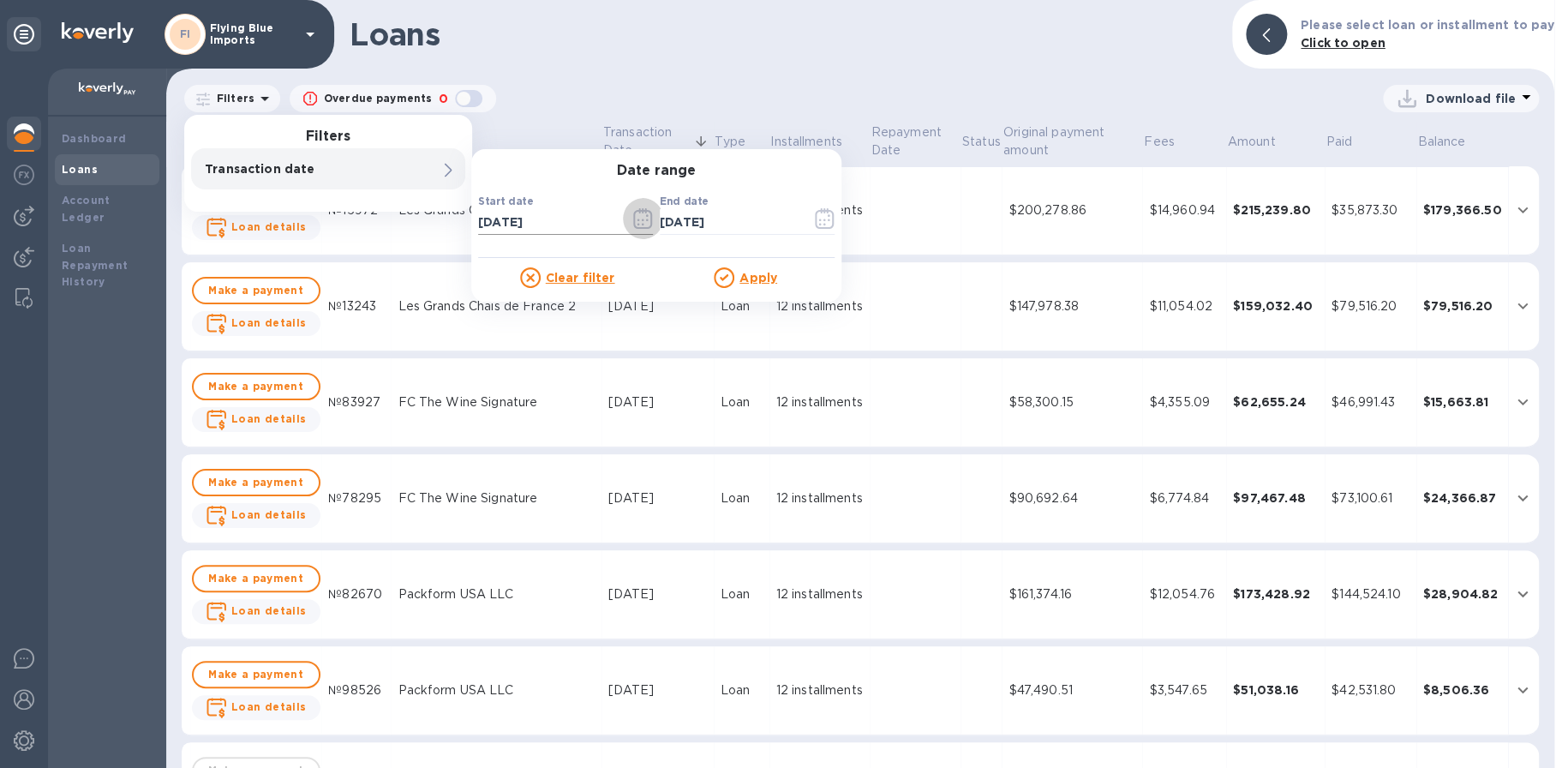
click at [636, 217] on icon "button" at bounding box center [643, 218] width 19 height 20
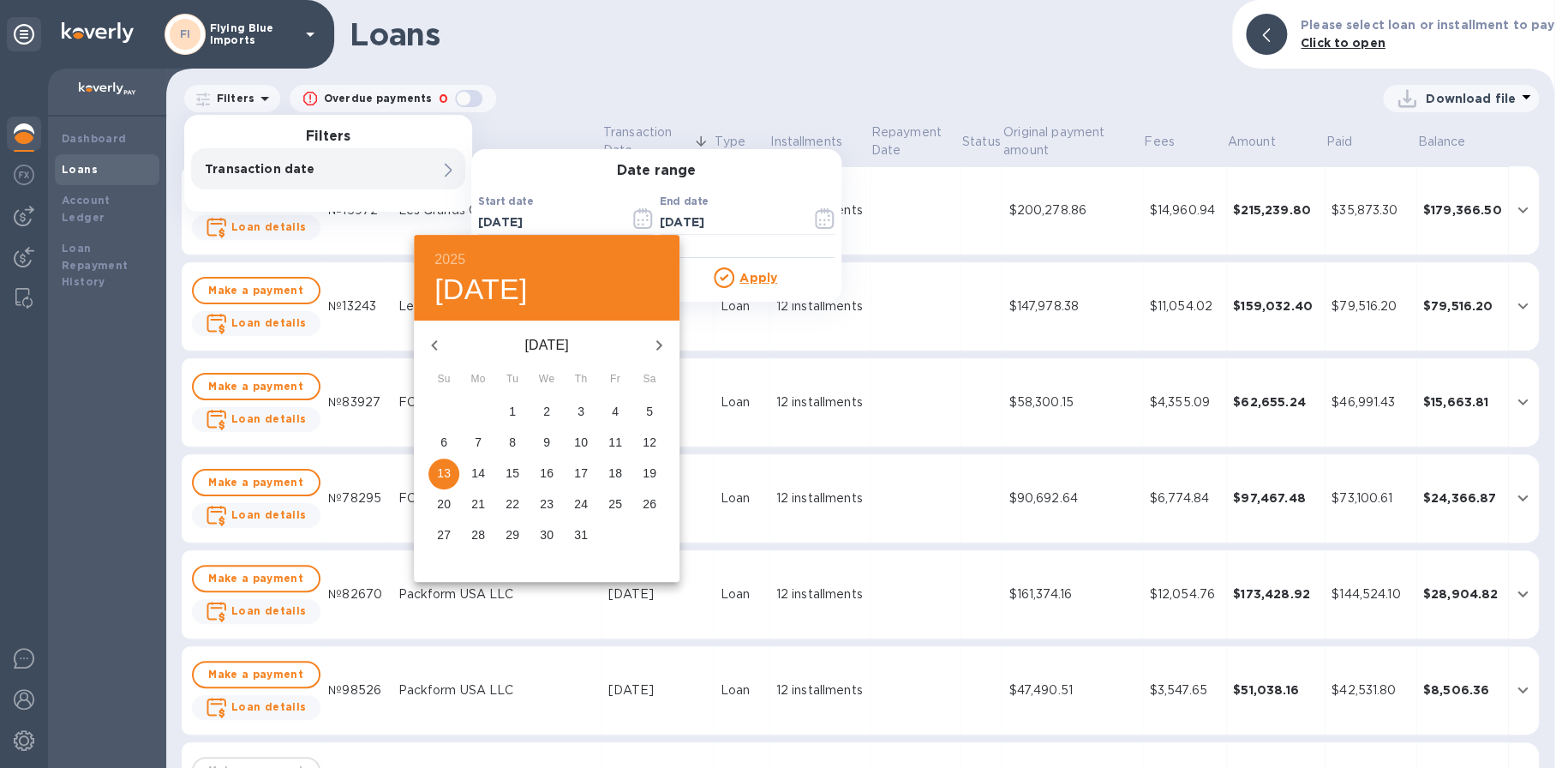
click at [442, 341] on icon "button" at bounding box center [434, 344] width 20 height 20
click at [441, 341] on icon "button" at bounding box center [434, 344] width 20 height 20
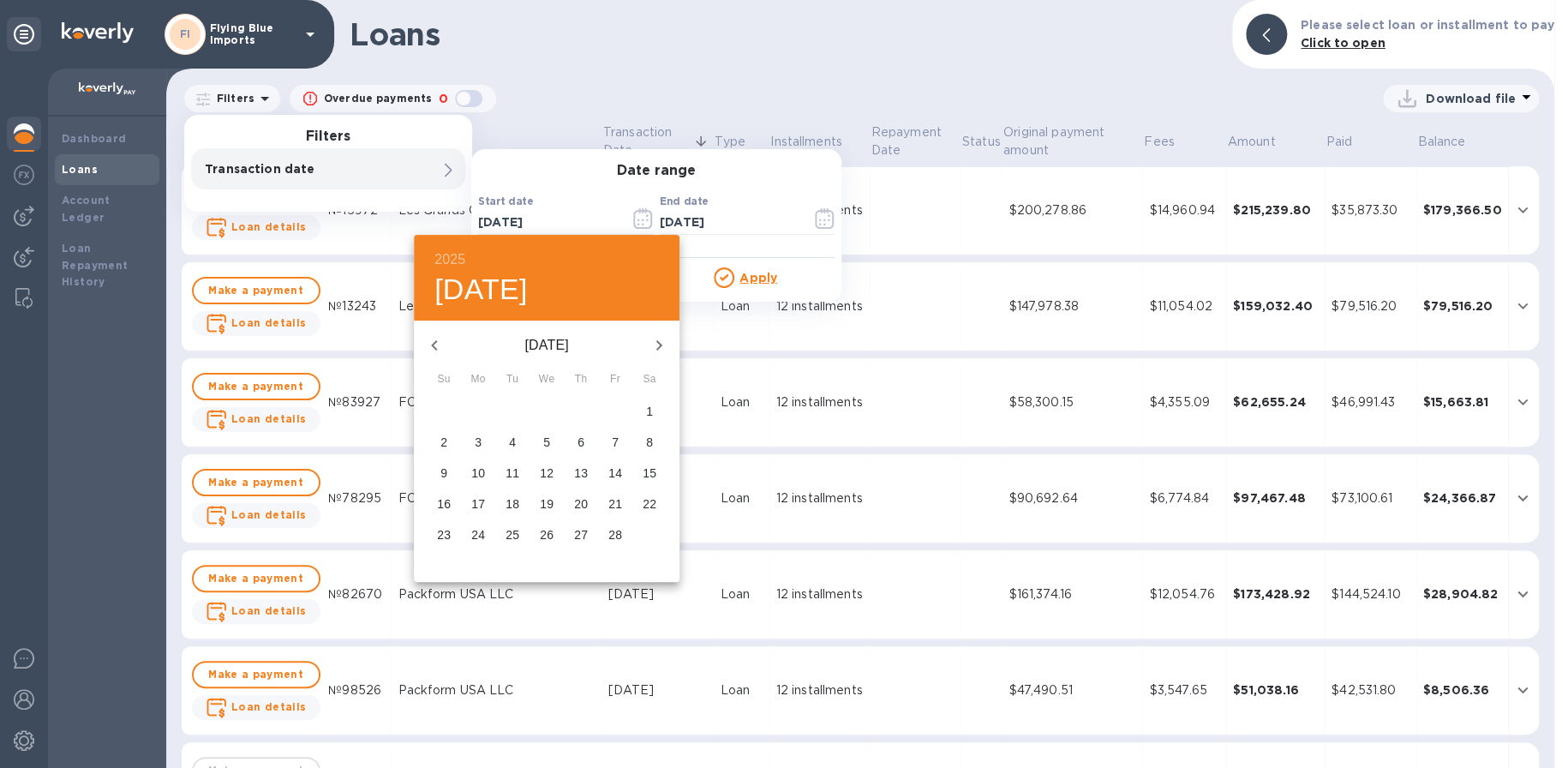
click at [441, 341] on icon "button" at bounding box center [434, 344] width 20 height 20
click at [443, 346] on icon "button" at bounding box center [434, 344] width 20 height 20
click at [653, 337] on icon "button" at bounding box center [658, 344] width 20 height 20
click at [542, 407] on span "1" at bounding box center [546, 411] width 31 height 18
type input "[DATE]"
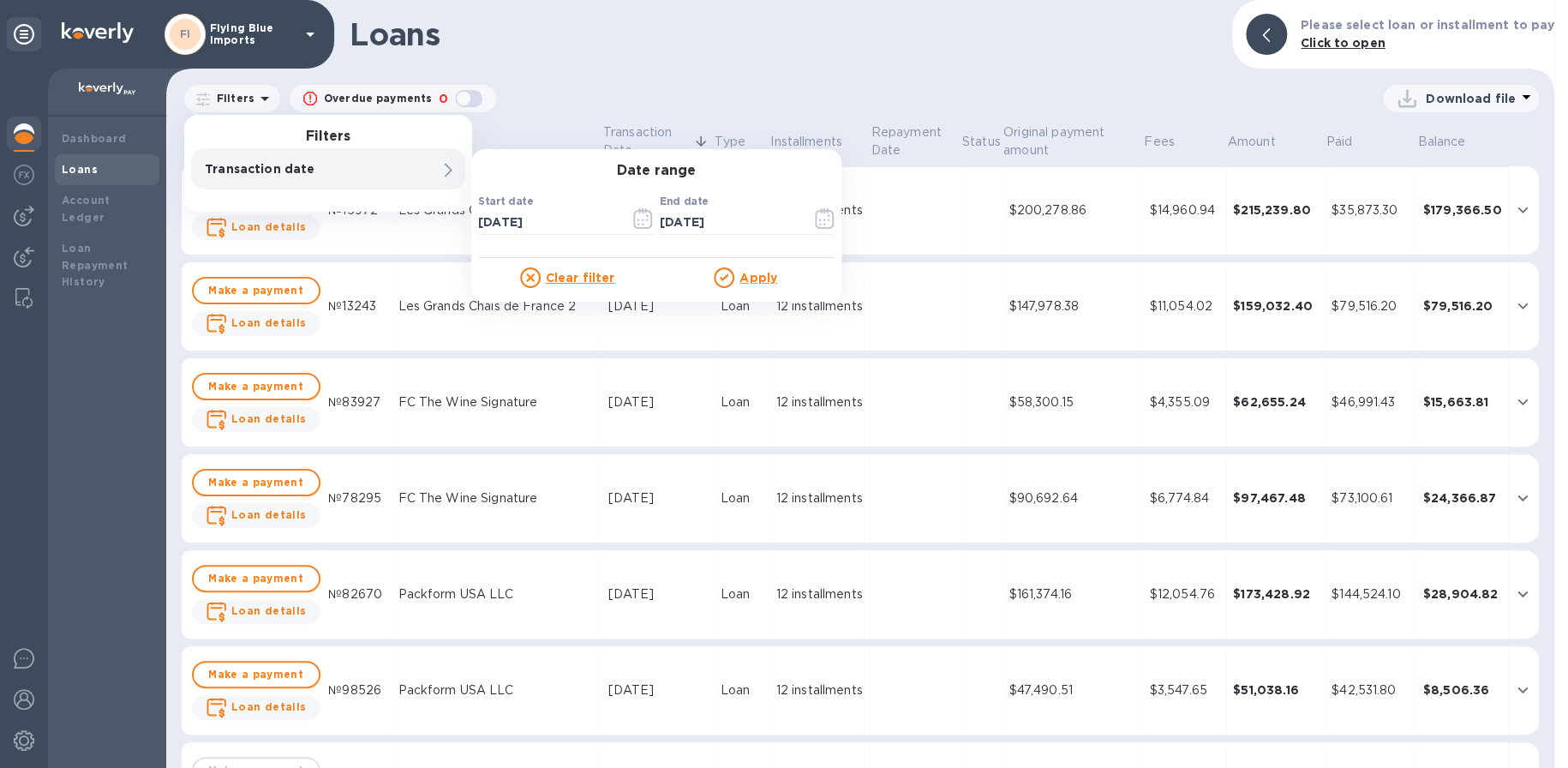
click at [760, 276] on u "Apply" at bounding box center [758, 278] width 38 height 14
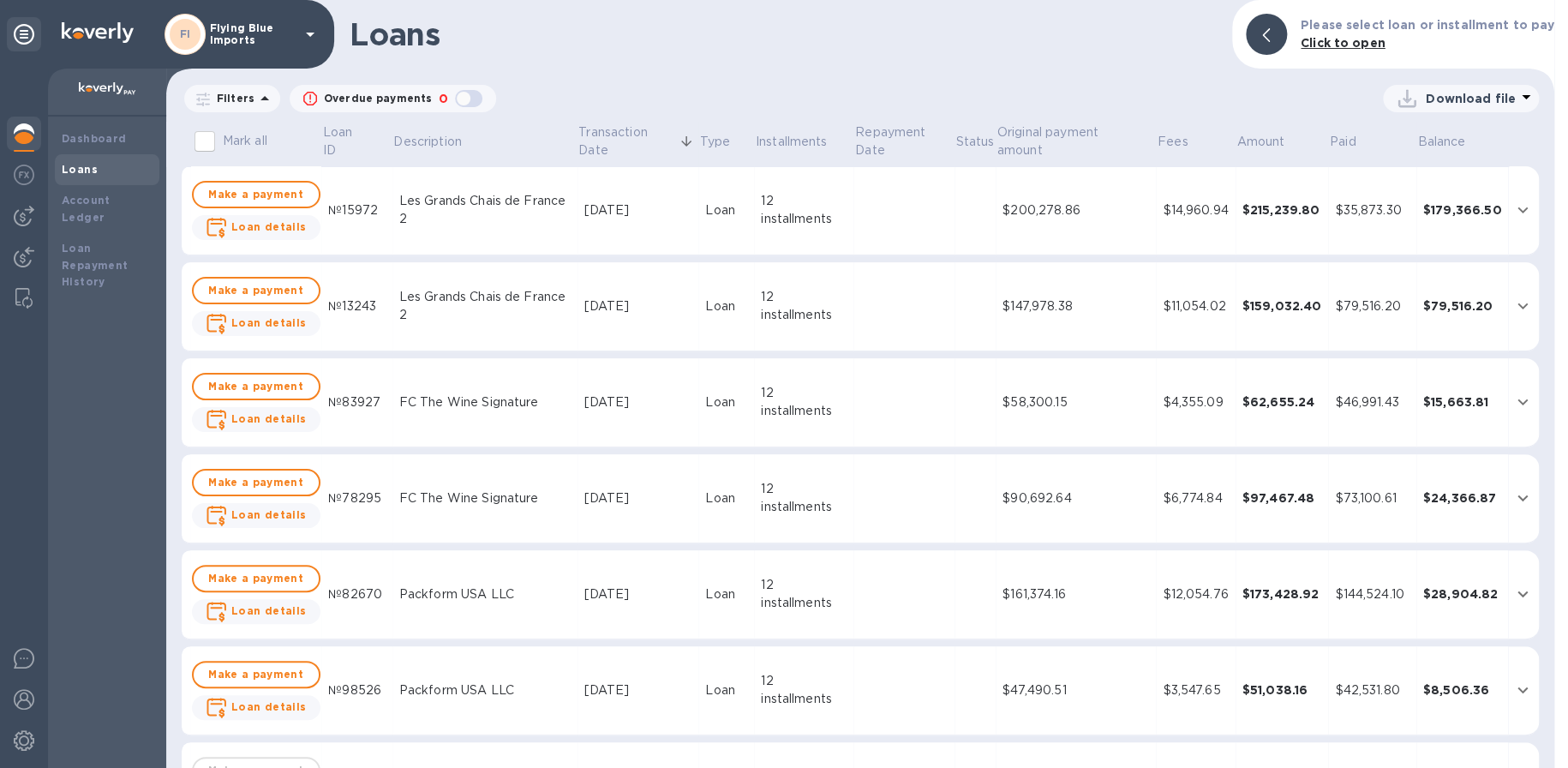
click at [1457, 105] on p "Download file" at bounding box center [1470, 98] width 90 height 18
click at [1422, 140] on li "XLSX file" at bounding box center [1462, 140] width 117 height 48
click at [86, 243] on b "Loan Repayment History" at bounding box center [95, 265] width 67 height 47
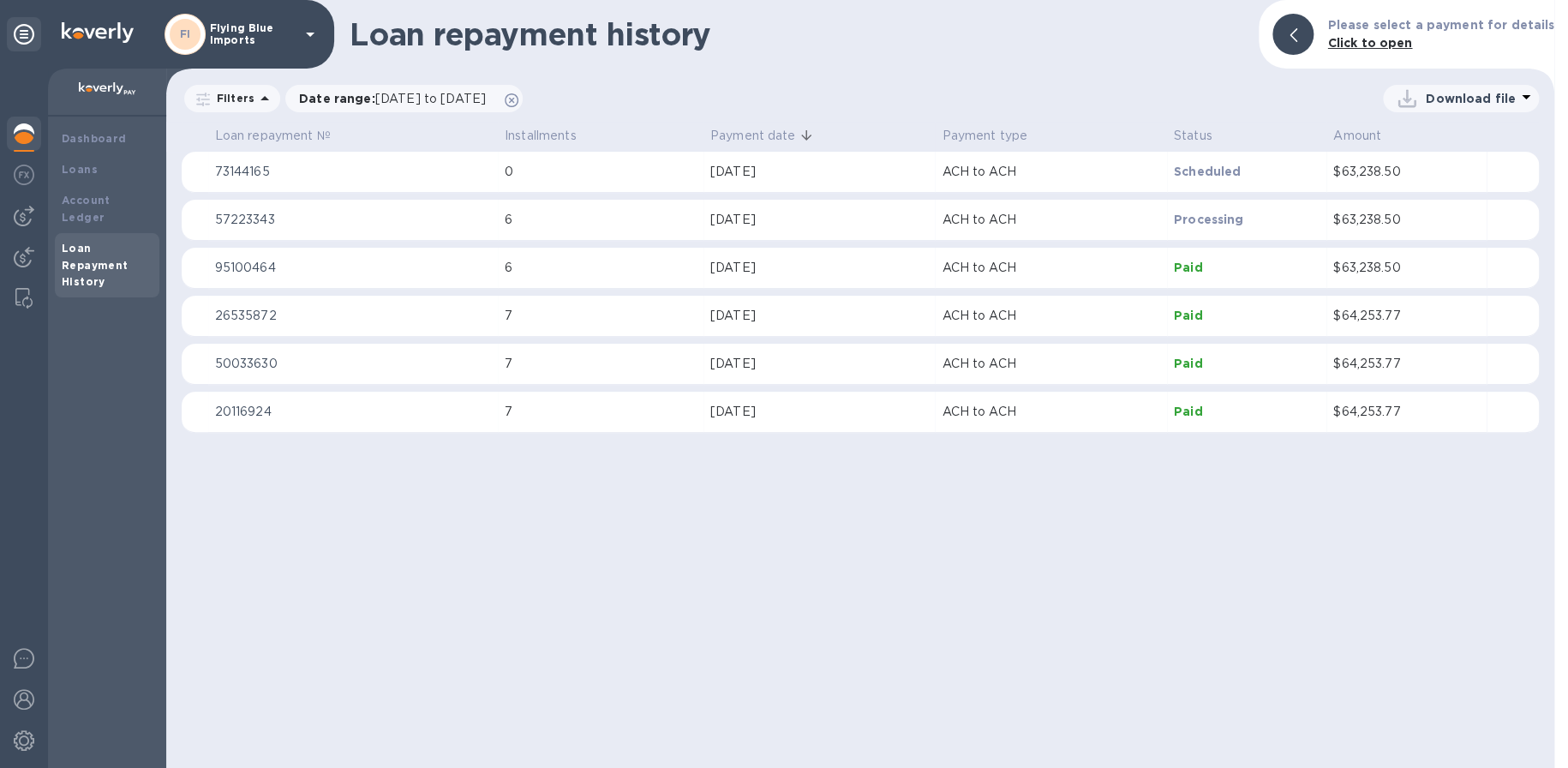
click at [256, 101] on icon at bounding box center [264, 98] width 20 height 20
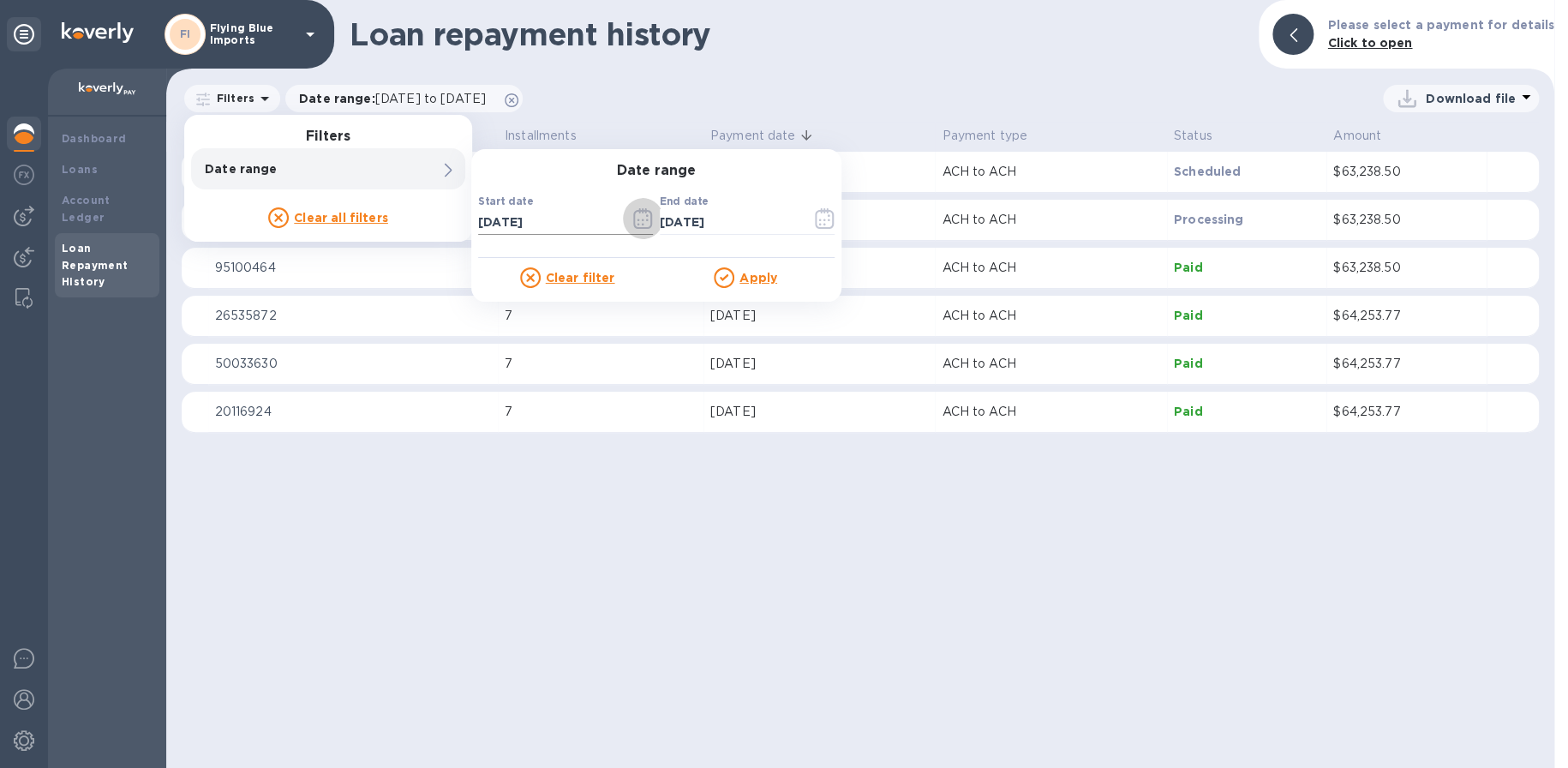
click at [654, 217] on button "button" at bounding box center [643, 218] width 40 height 41
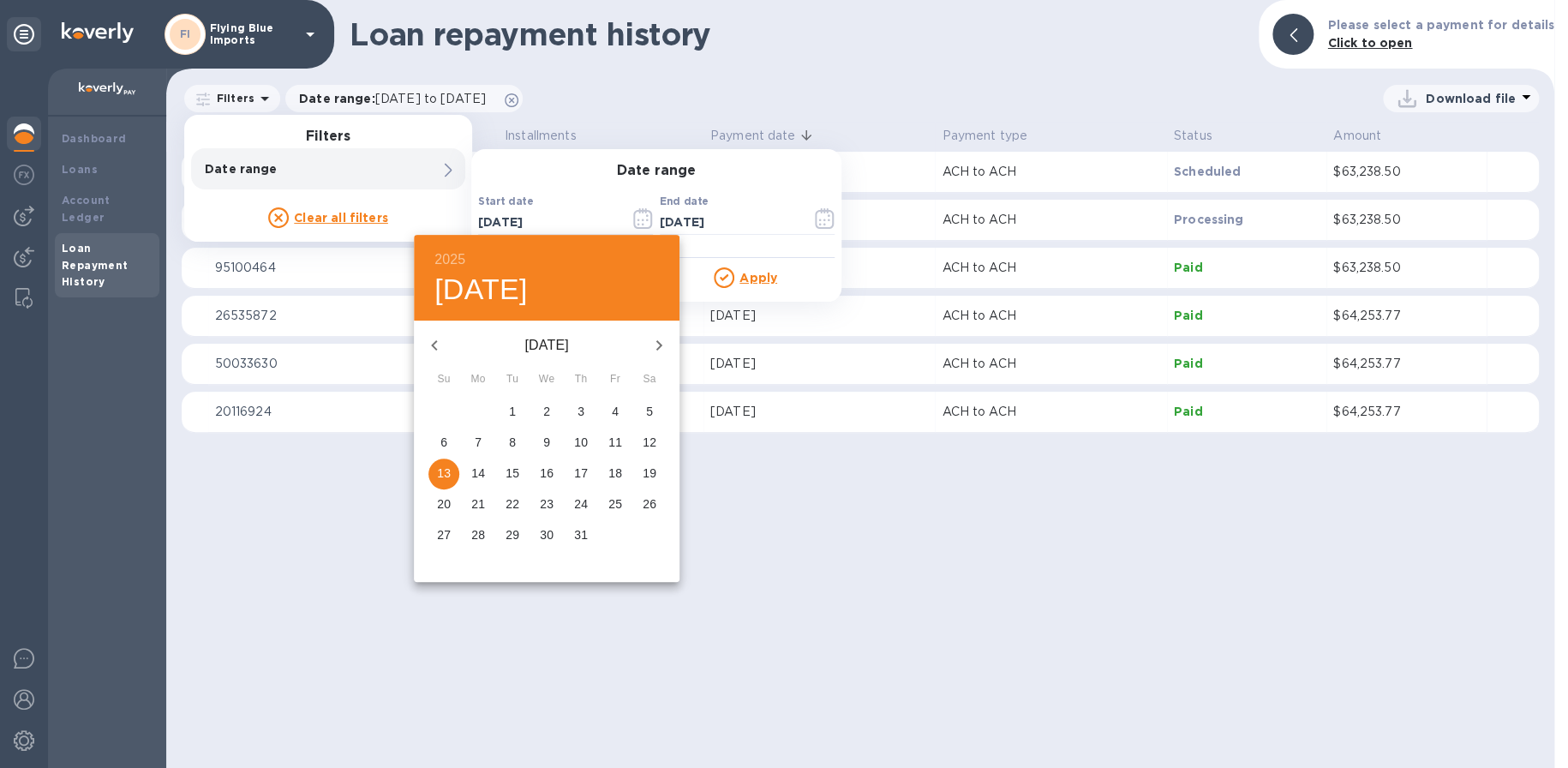
click at [436, 346] on icon "button" at bounding box center [434, 344] width 20 height 20
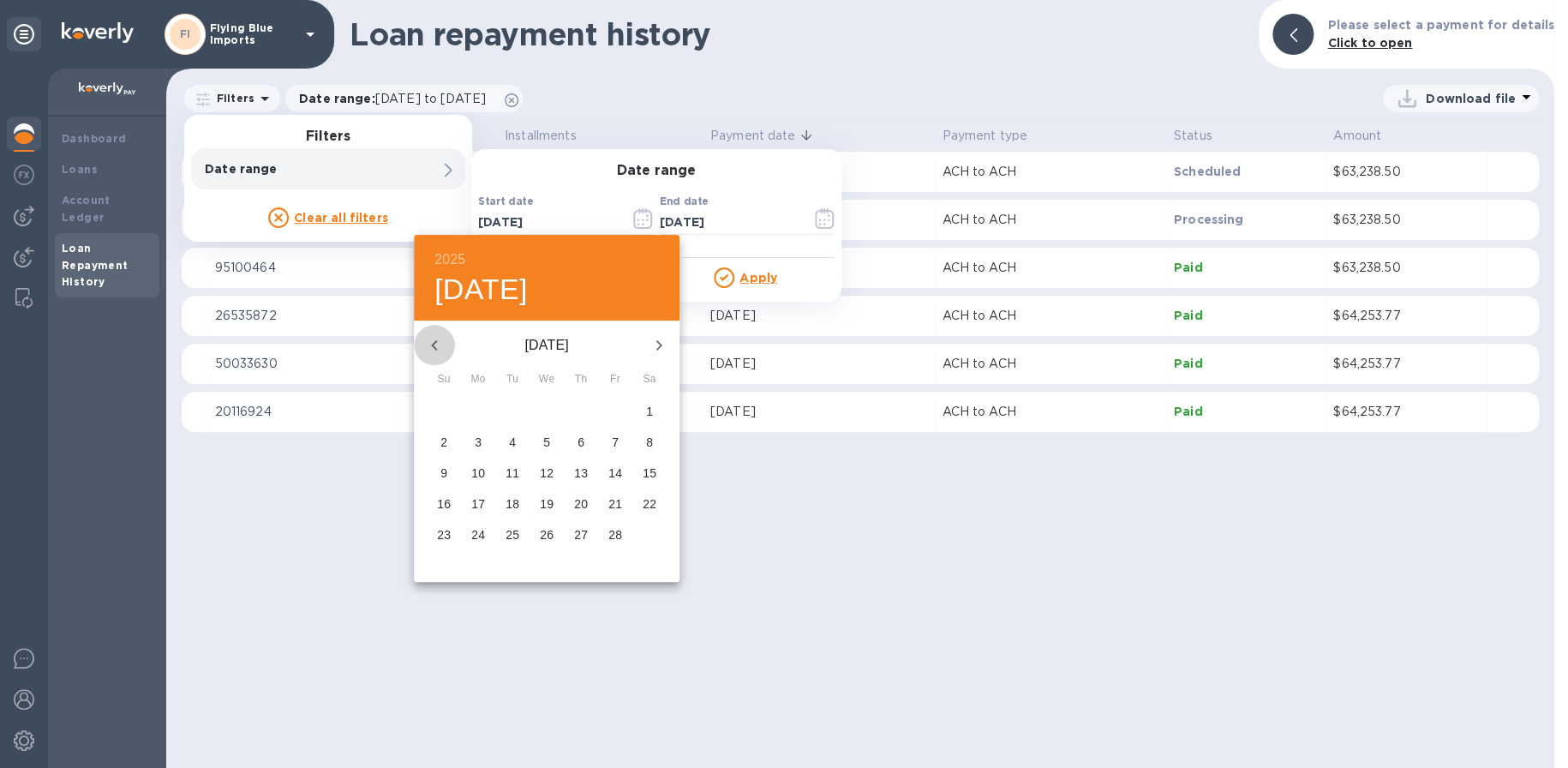
click at [436, 346] on icon "button" at bounding box center [434, 344] width 20 height 20
click at [546, 411] on p "1" at bounding box center [546, 411] width 7 height 18
type input "[DATE]"
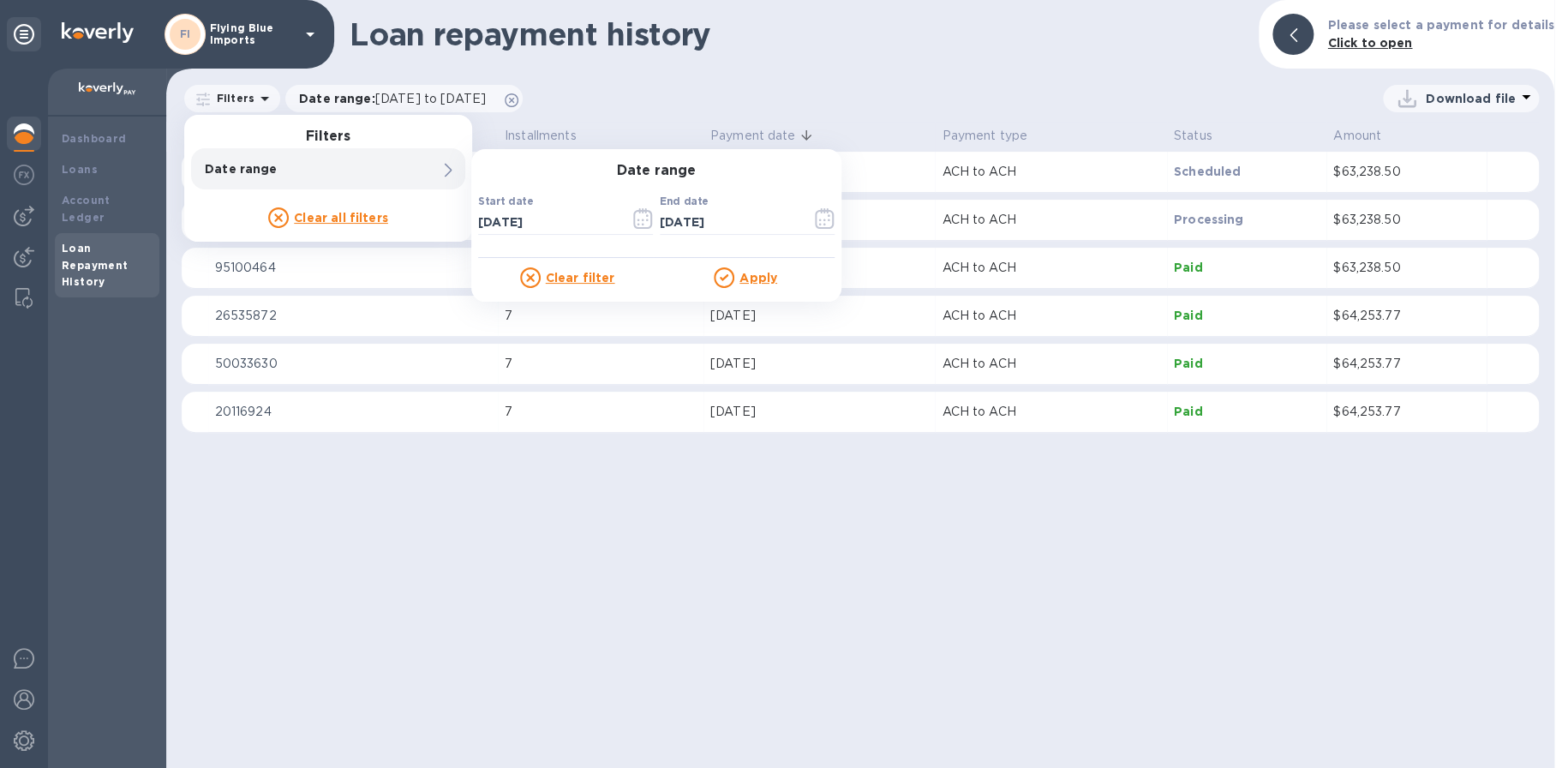
click at [757, 272] on u "Apply" at bounding box center [758, 278] width 38 height 14
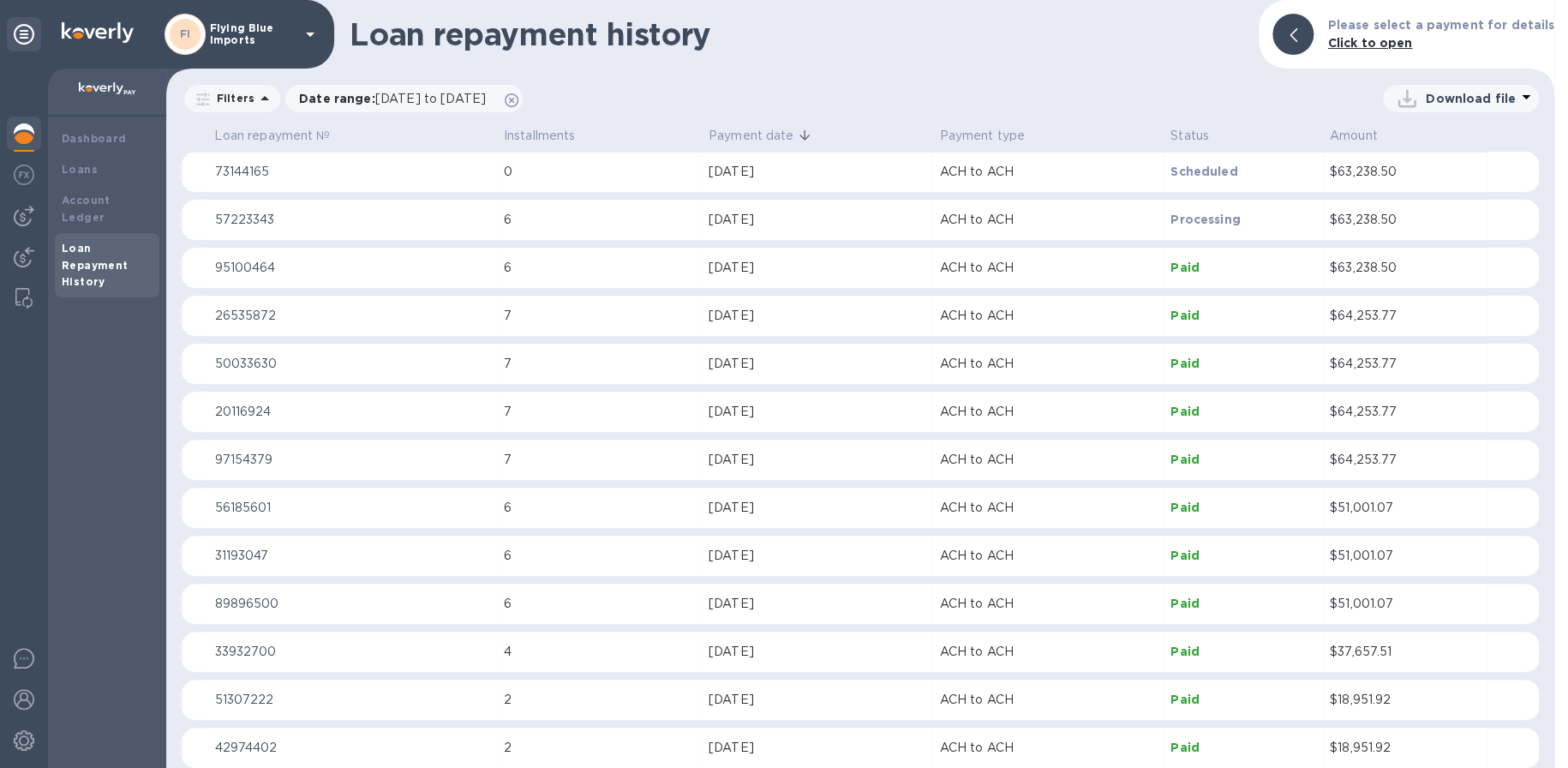
click at [1462, 102] on p "Download file" at bounding box center [1470, 98] width 90 height 18
click at [1426, 137] on li "XLSX file" at bounding box center [1462, 140] width 117 height 48
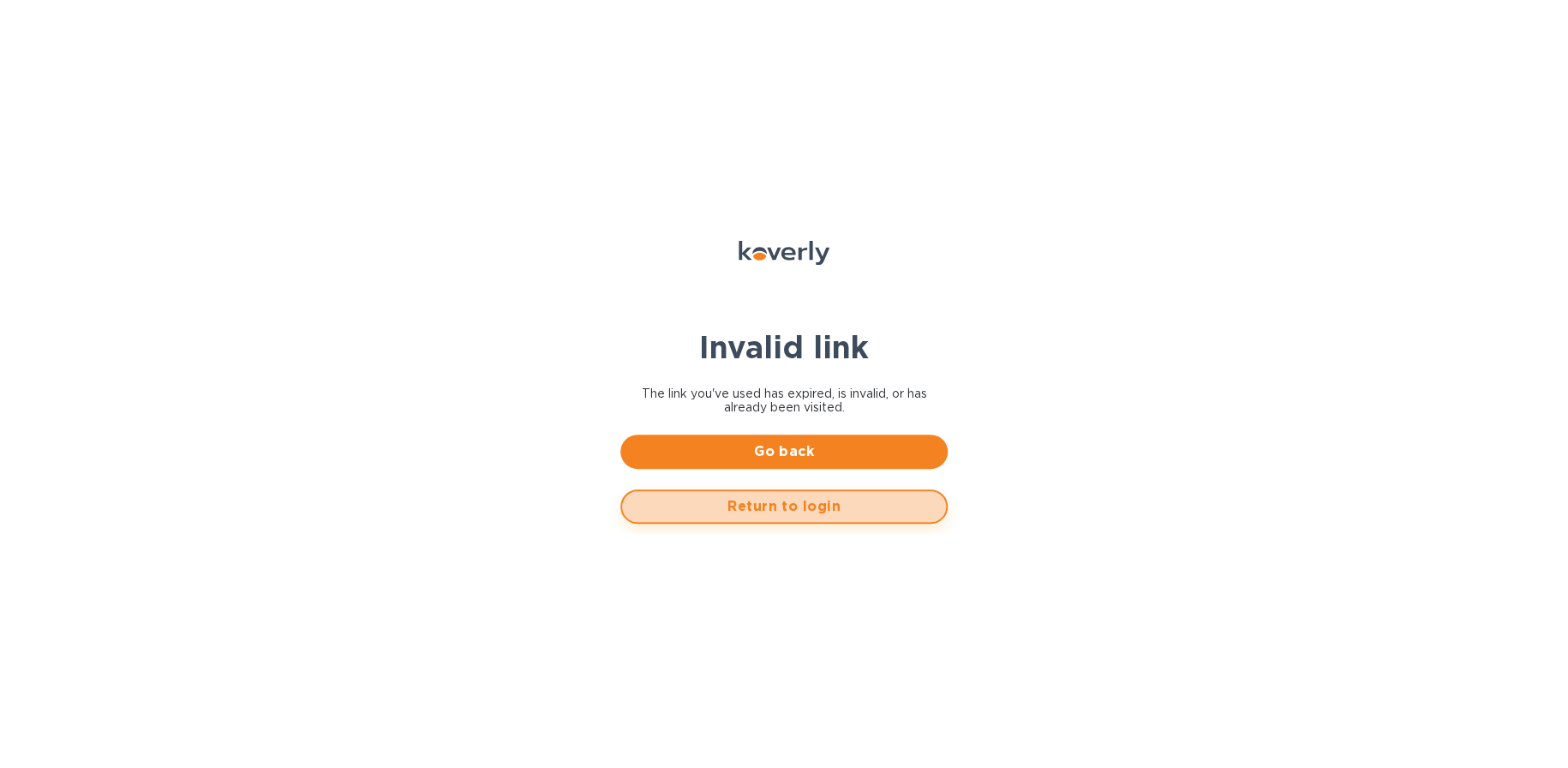
click at [779, 504] on span "Return to login" at bounding box center [784, 506] width 297 height 20
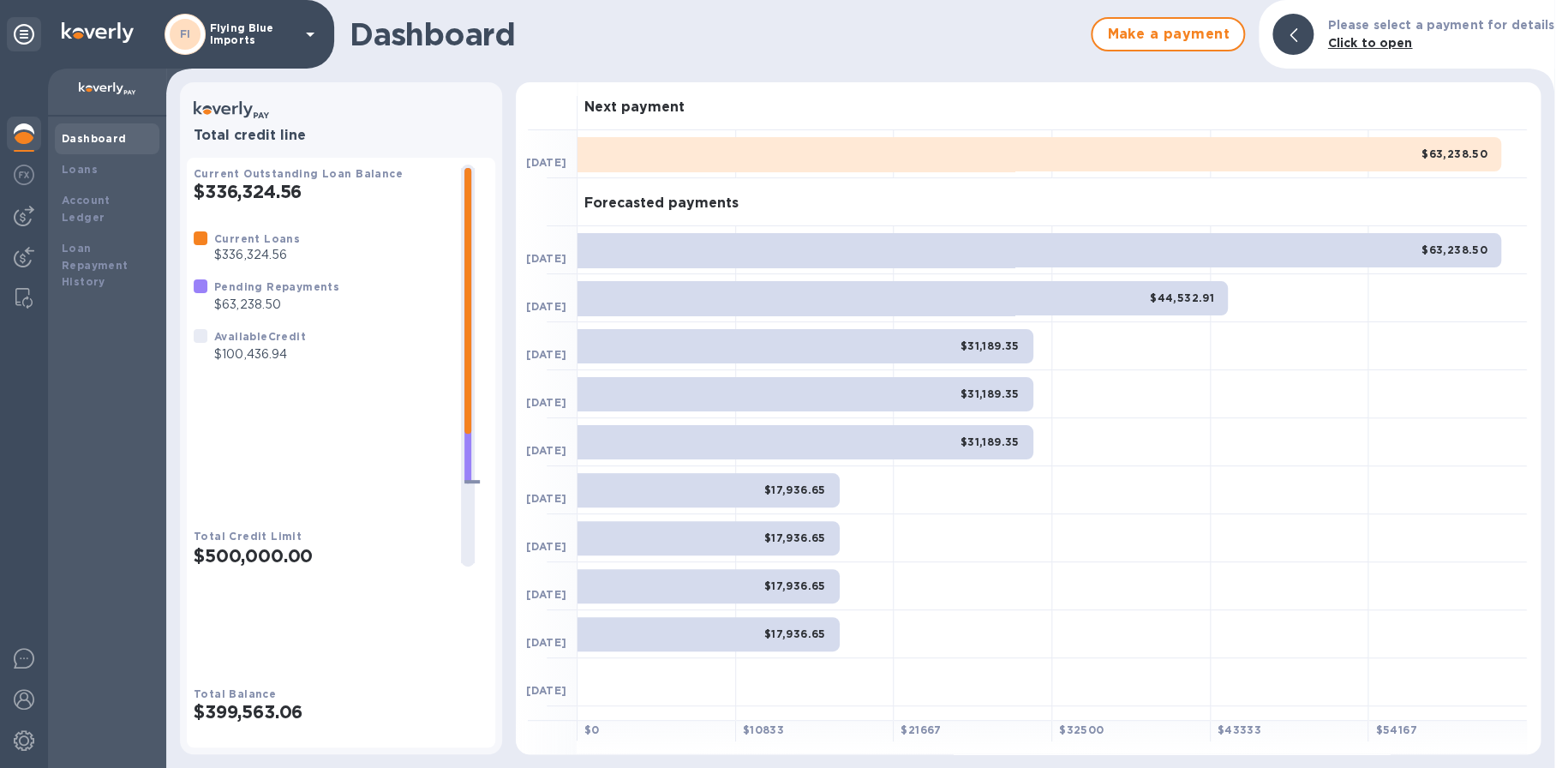
scroll to position [34, 0]
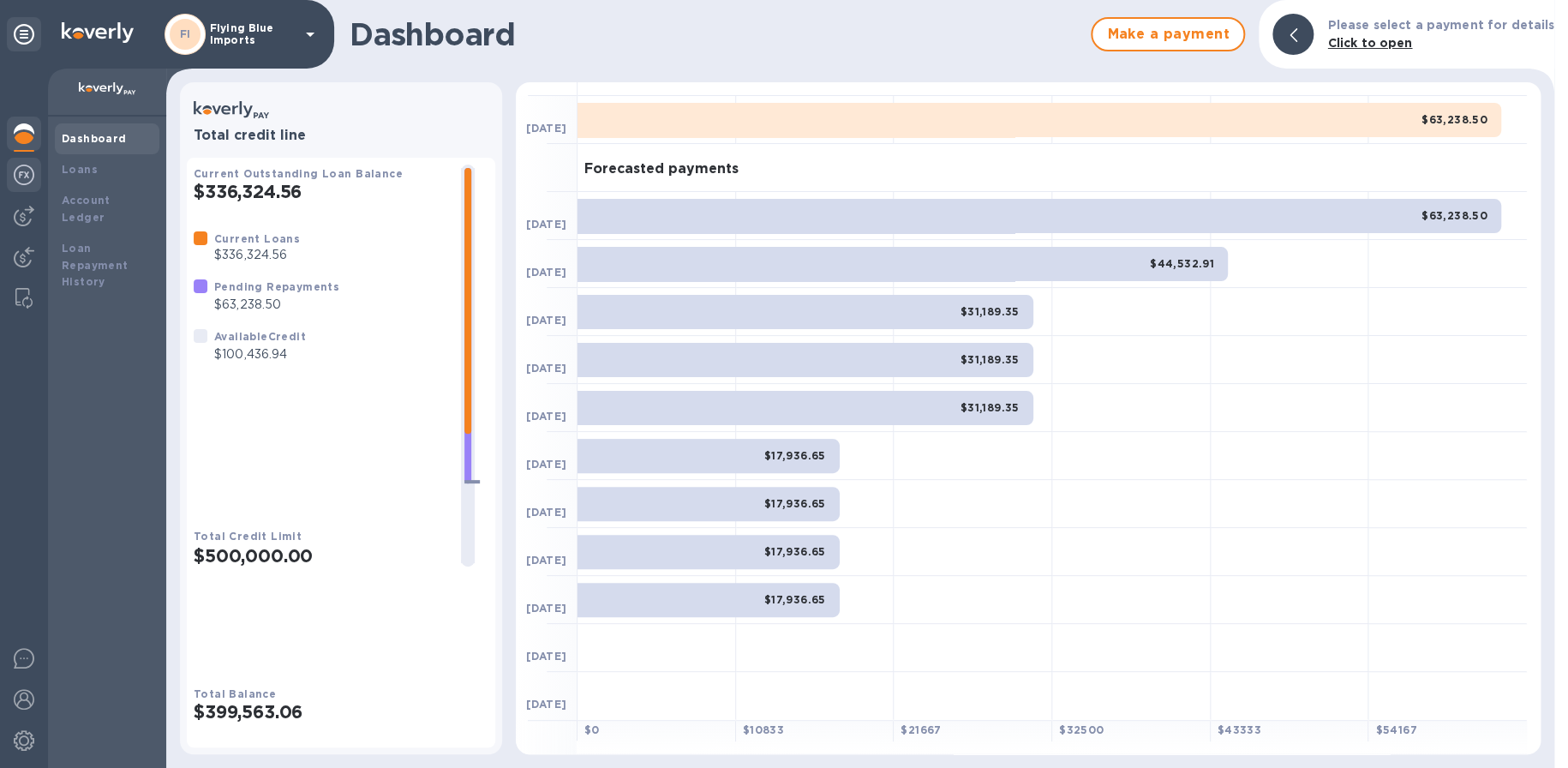
click at [34, 174] on div at bounding box center [24, 176] width 34 height 38
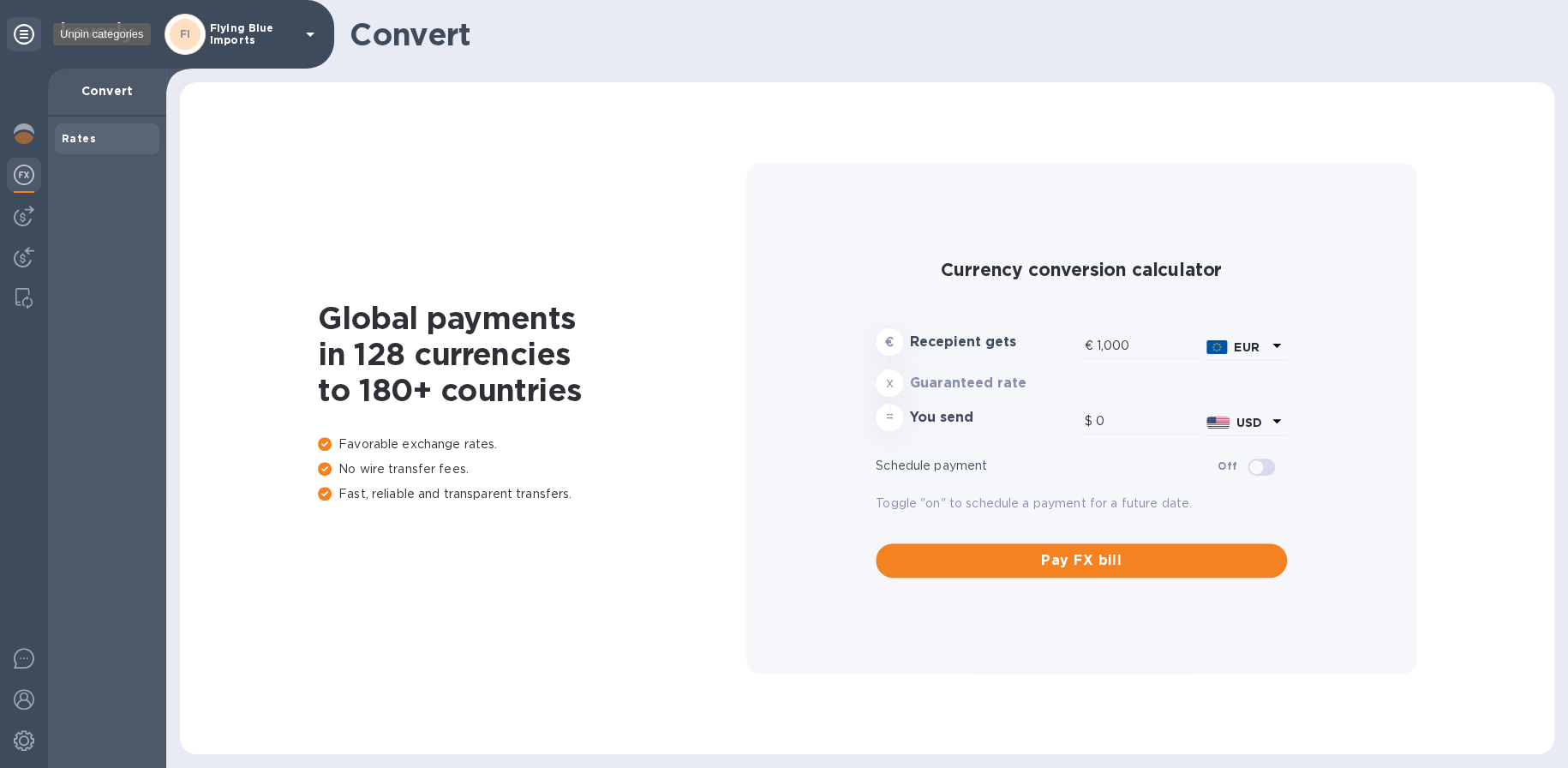
click at [27, 26] on icon at bounding box center [24, 33] width 20 height 20
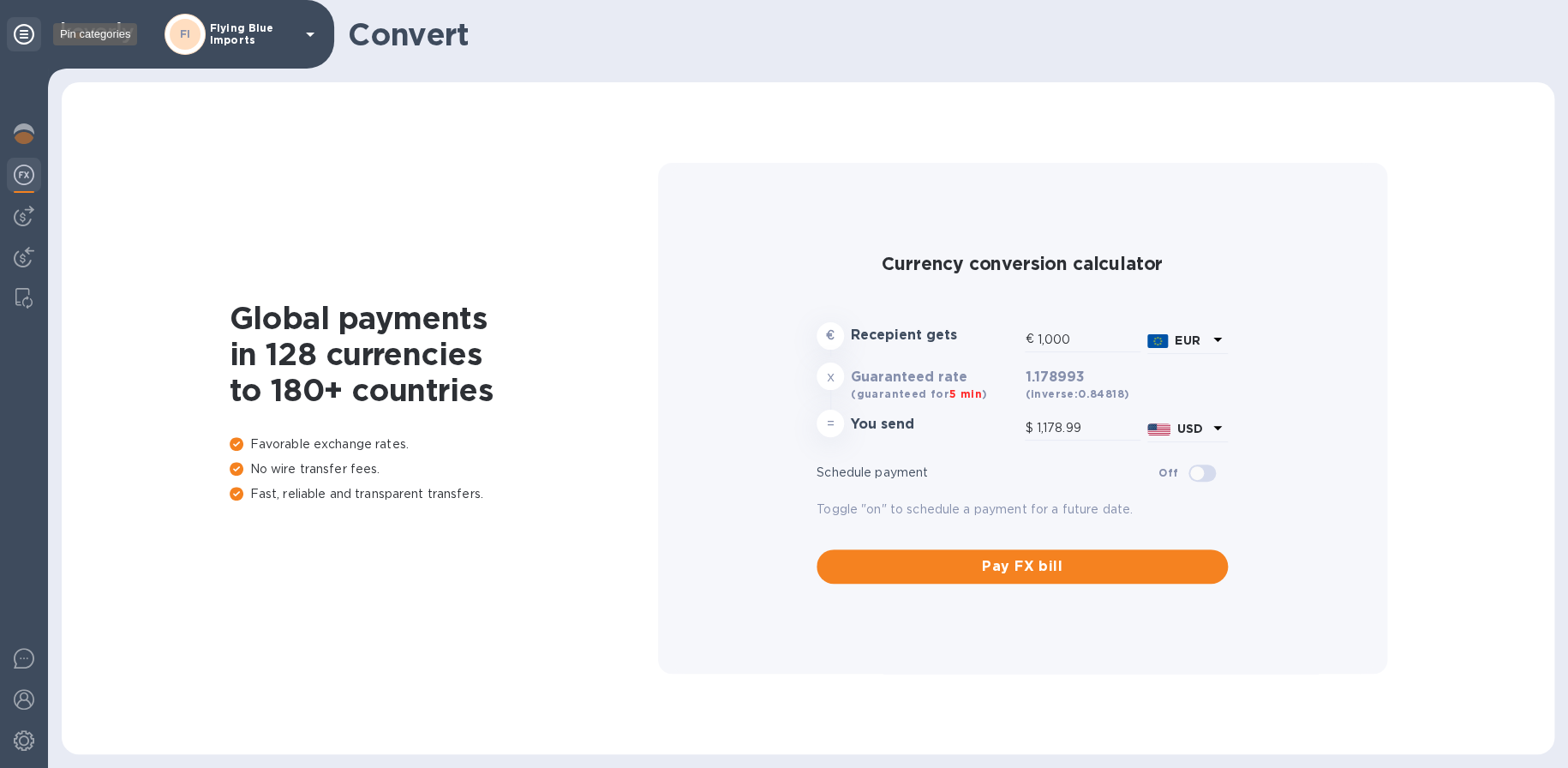
type input "1,178.99"
click at [27, 26] on icon at bounding box center [24, 33] width 20 height 20
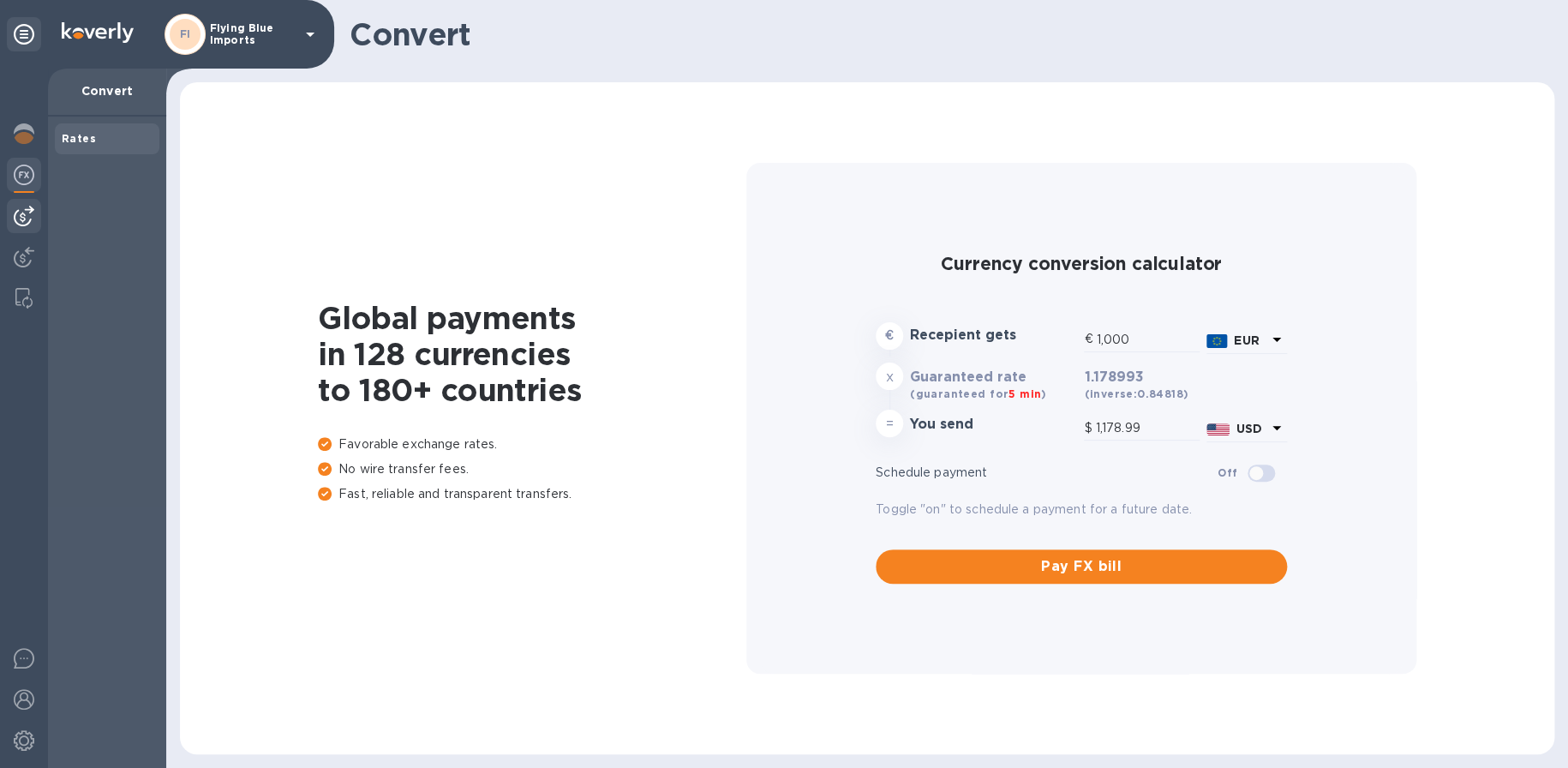
click at [20, 199] on div at bounding box center [24, 215] width 34 height 34
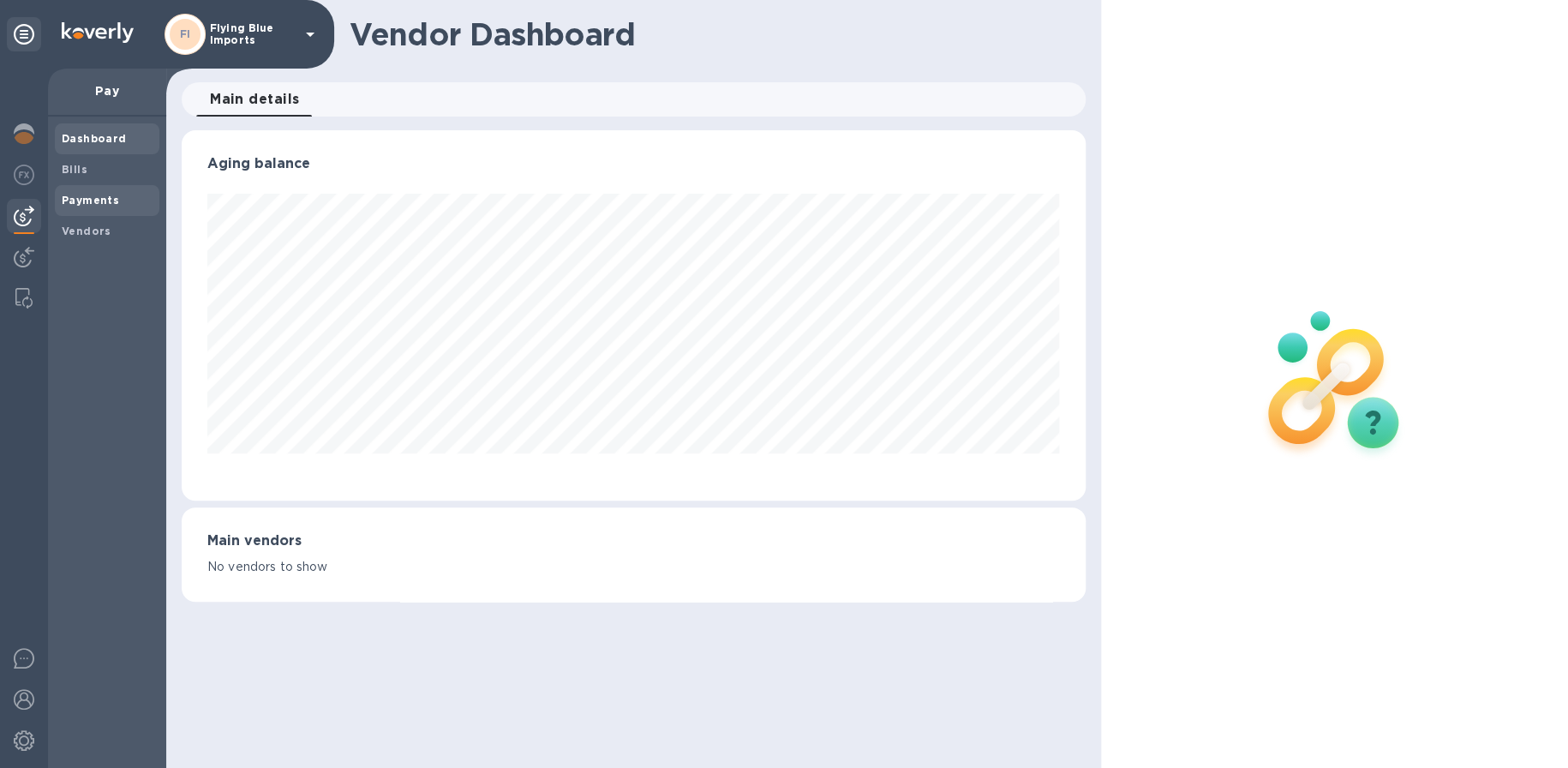
scroll to position [856830, 856023]
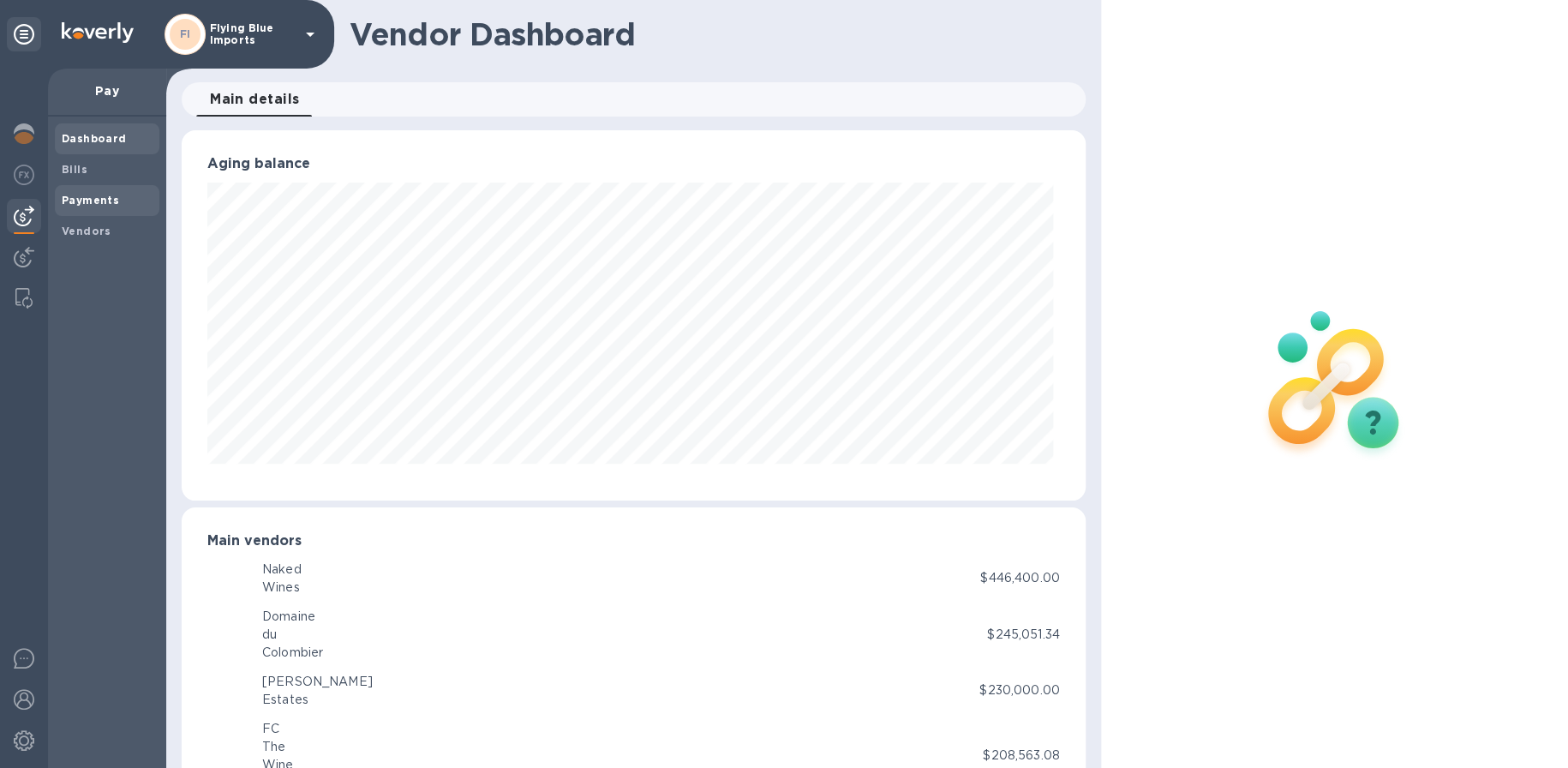
click at [95, 206] on span "Payments" at bounding box center [90, 201] width 57 height 18
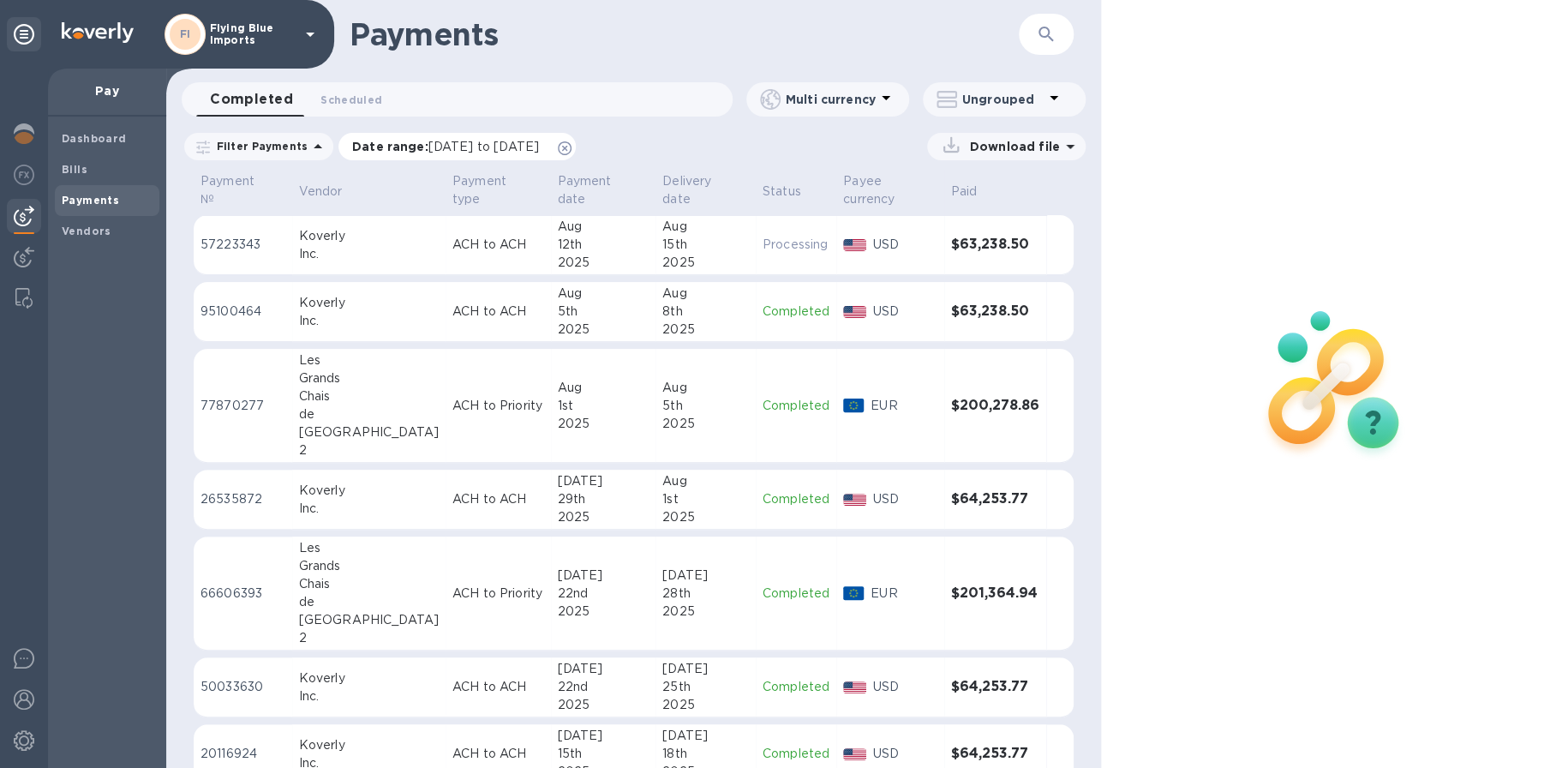
click at [365, 149] on p "Date range : 07/13/2025 to 08/14/2025" at bounding box center [450, 147] width 195 height 18
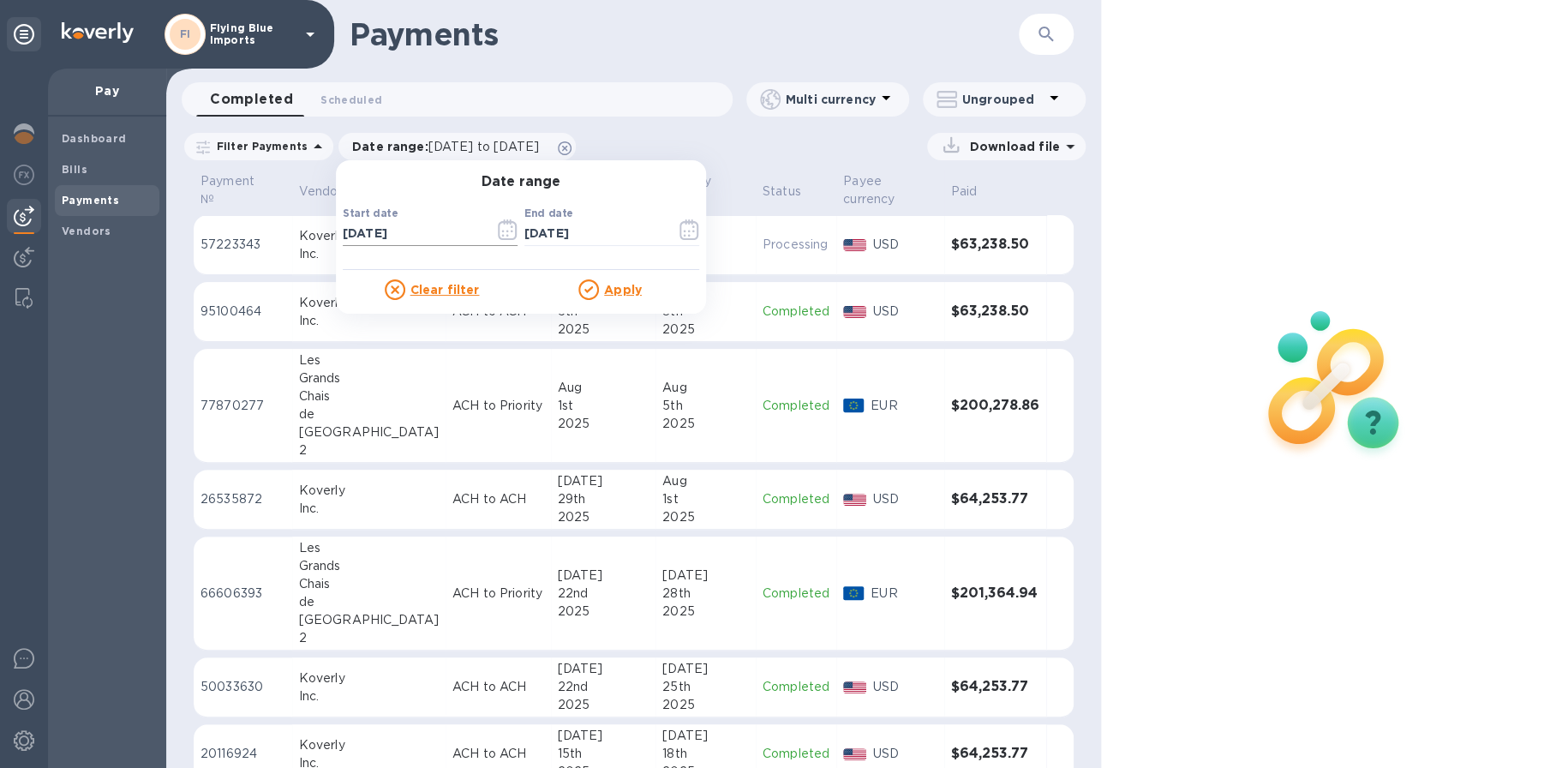
click at [509, 224] on icon "button" at bounding box center [508, 229] width 19 height 20
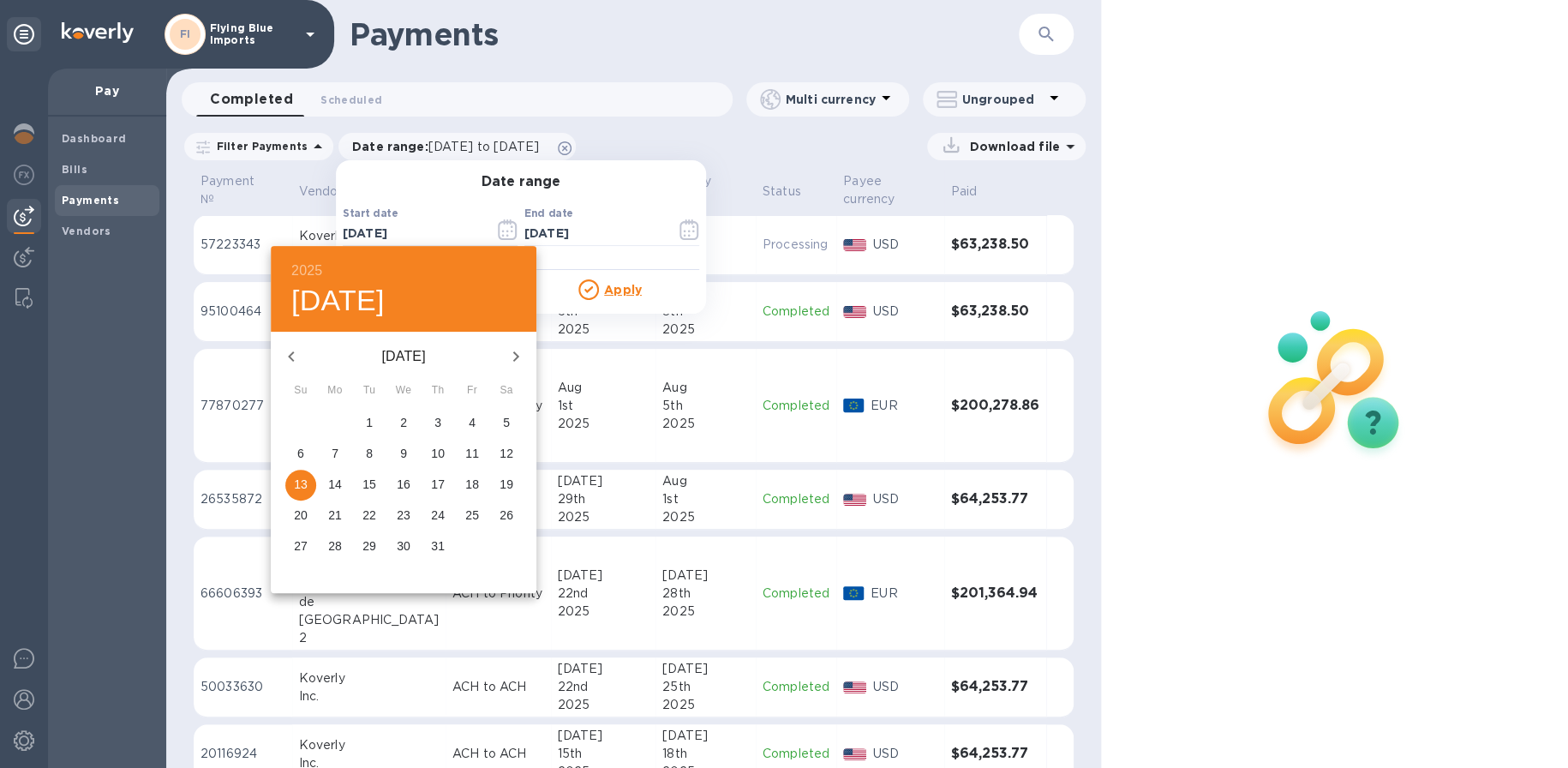
click at [293, 341] on button "button" at bounding box center [291, 356] width 41 height 41
click at [293, 342] on button "button" at bounding box center [291, 356] width 41 height 41
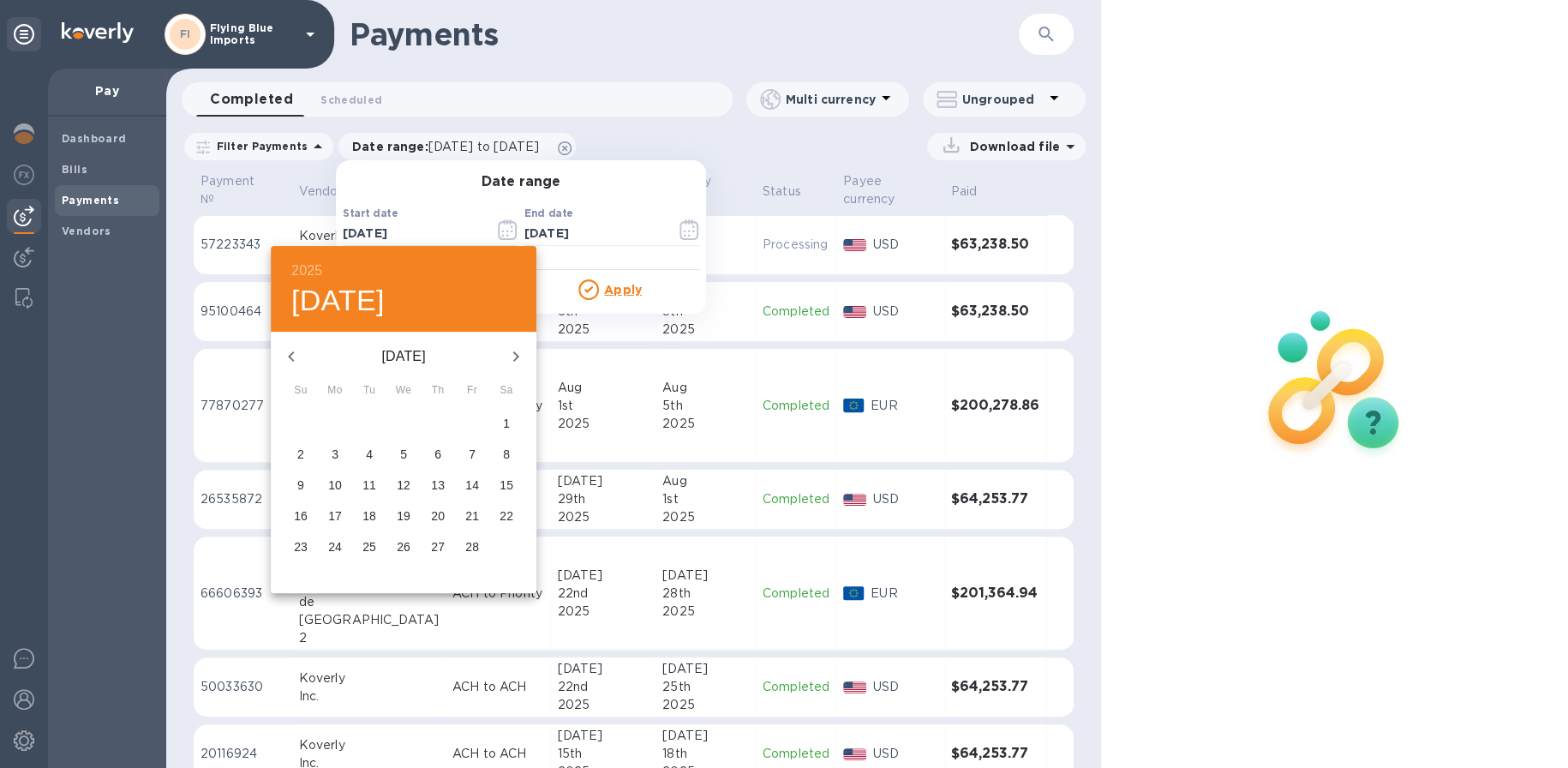
click at [293, 342] on button "button" at bounding box center [291, 356] width 41 height 41
click at [401, 425] on p "1" at bounding box center [404, 423] width 7 height 18
type input "[DATE]"
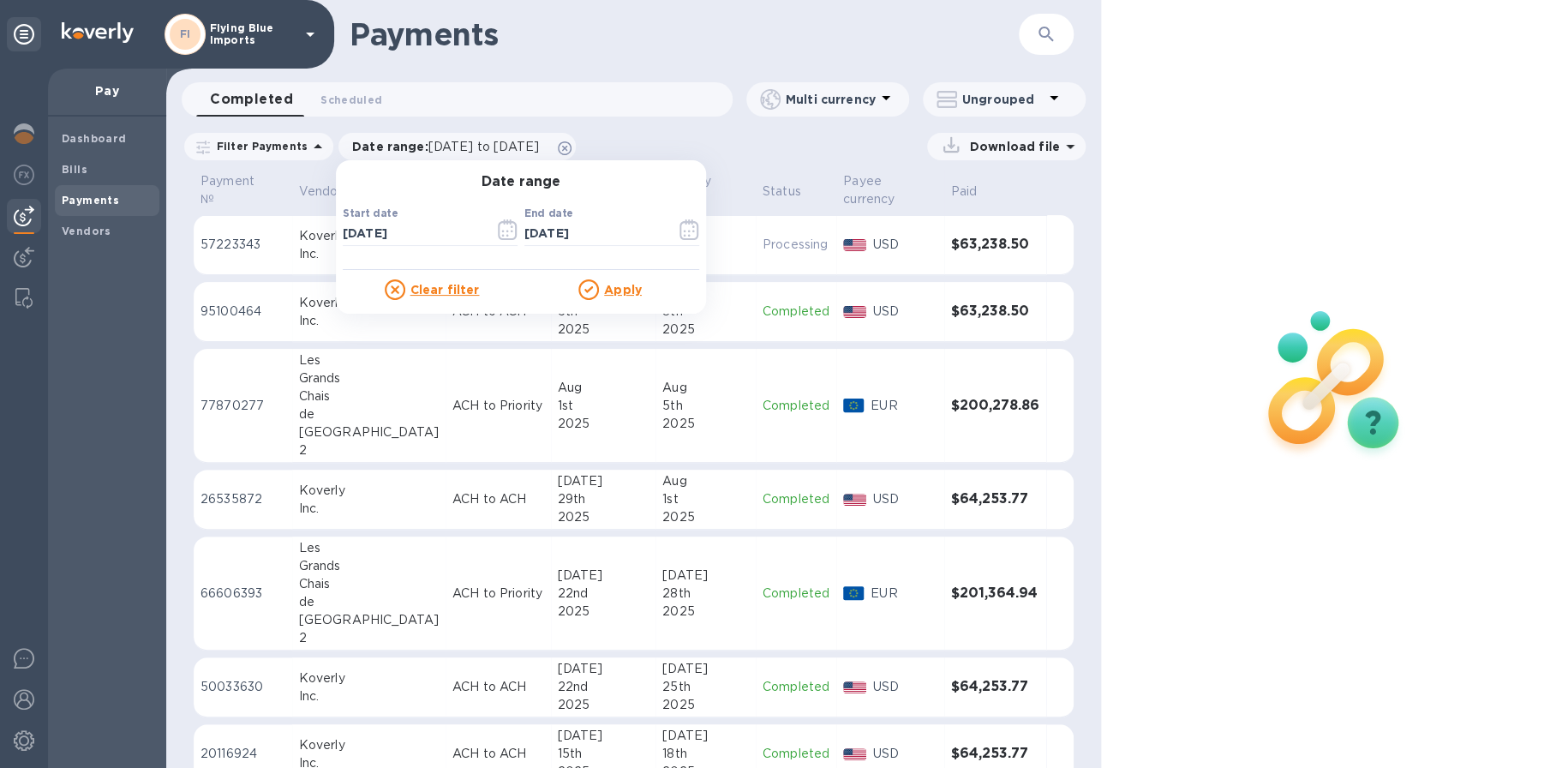
click at [619, 287] on u "Apply" at bounding box center [623, 290] width 38 height 14
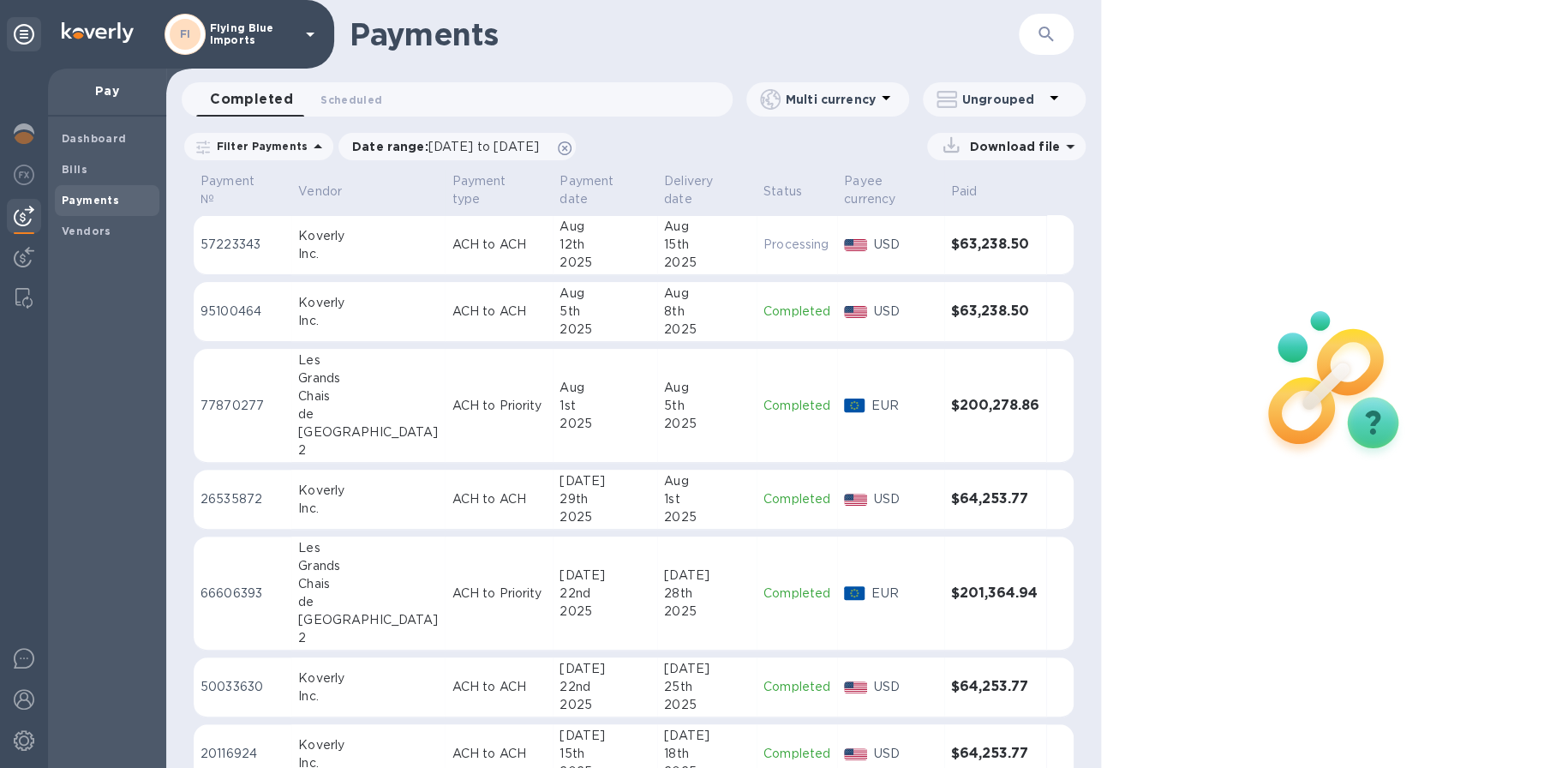
click at [1040, 152] on p "Download file" at bounding box center [1011, 147] width 97 height 18
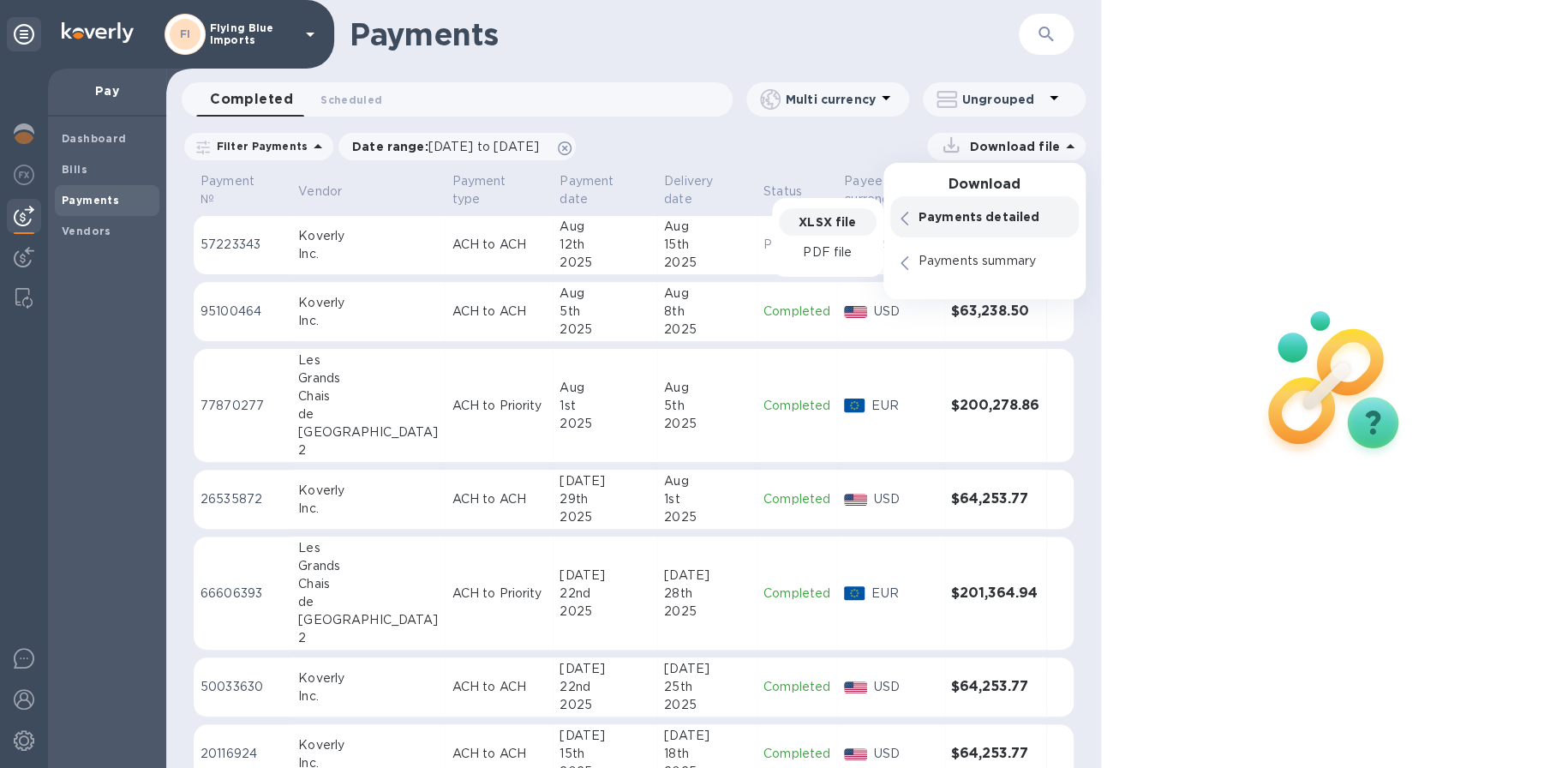
click at [851, 225] on p "XLSX file" at bounding box center [827, 222] width 57 height 18
